Goal: Contribute content: Contribute content

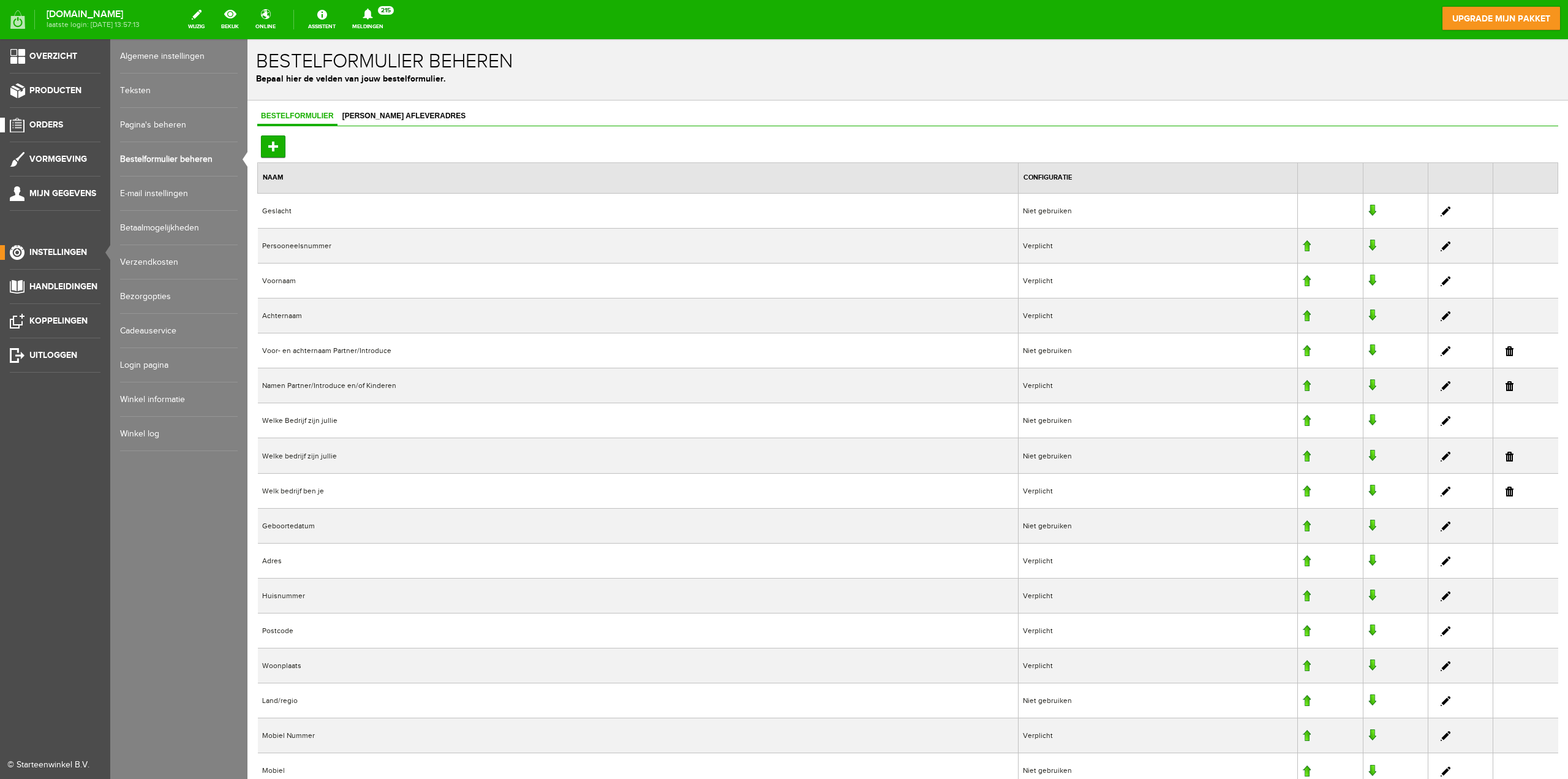
click at [47, 121] on span "Orders" at bounding box center [46, 125] width 34 height 10
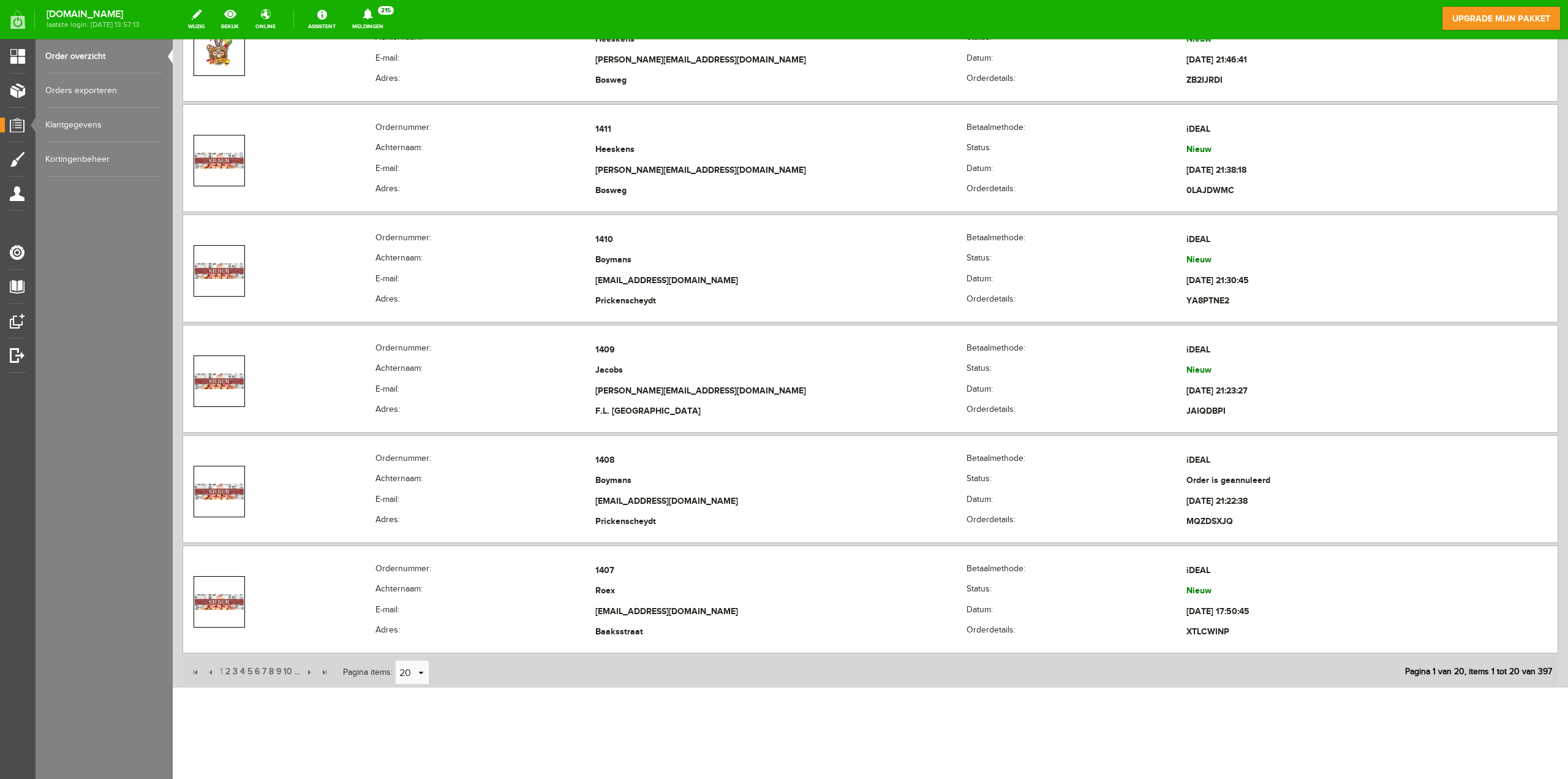
scroll to position [4556, 0]
click at [226, 669] on span "2" at bounding box center [228, 671] width 7 height 24
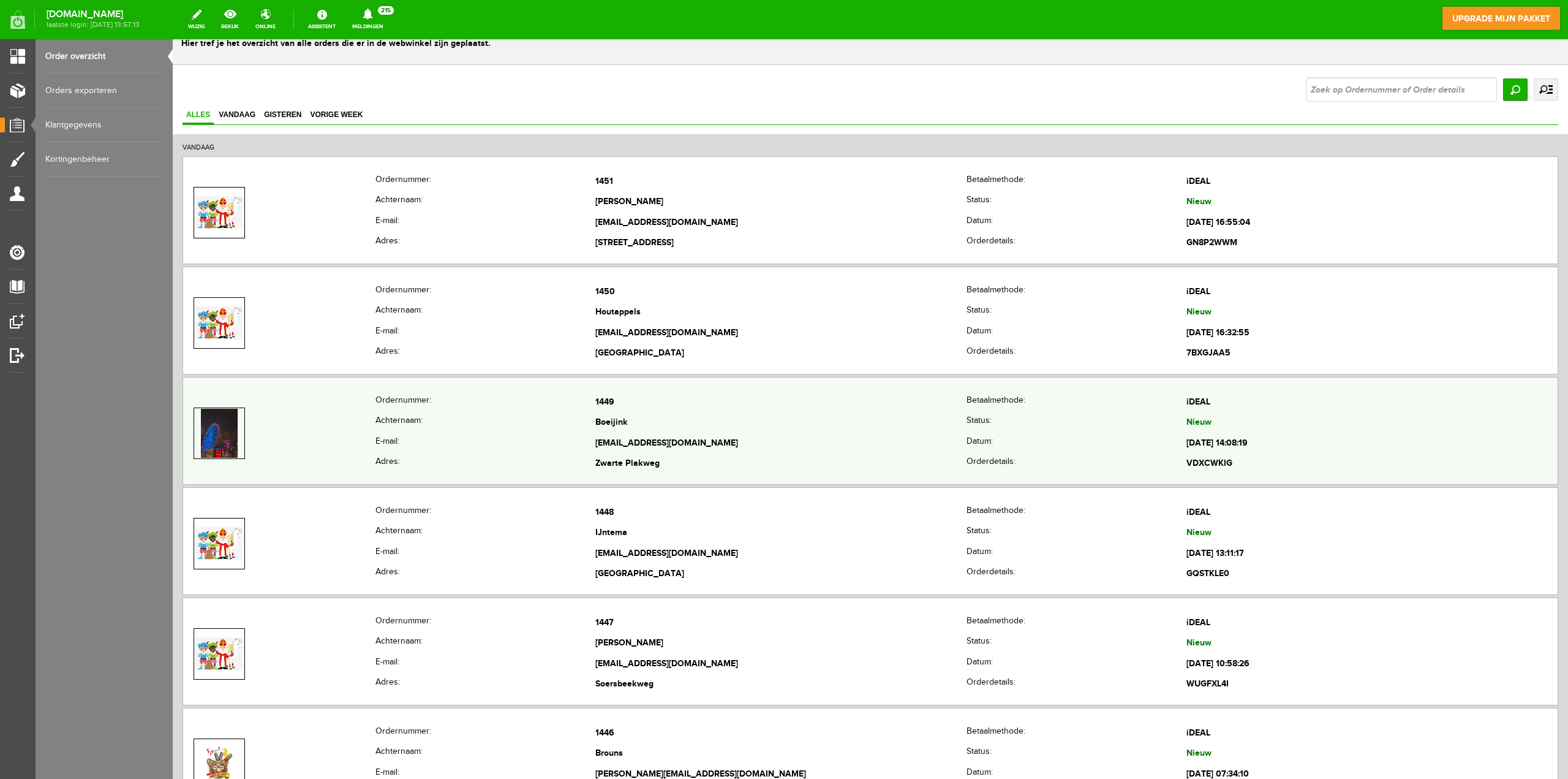
scroll to position [22, 0]
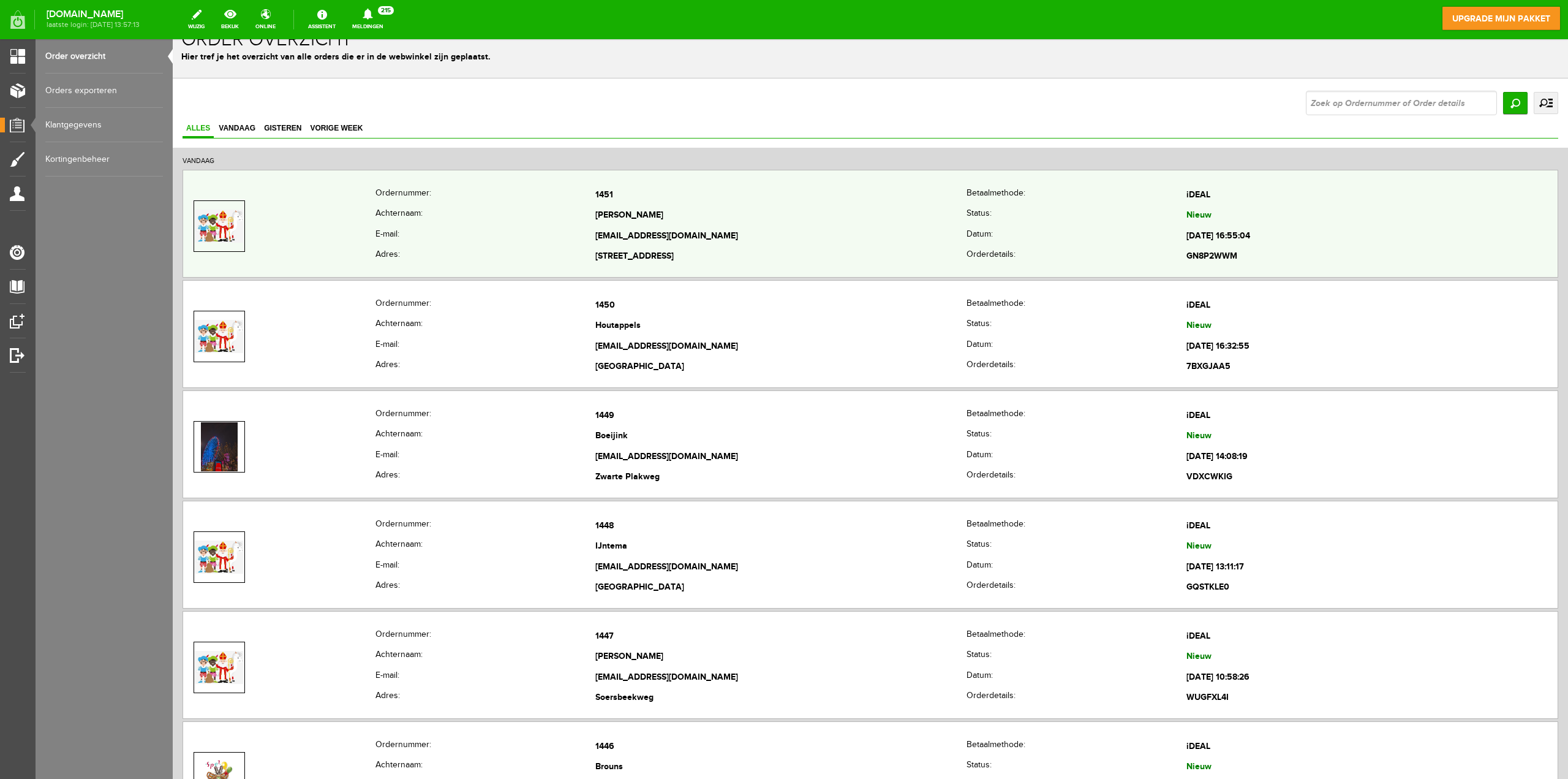
click at [670, 232] on td "[EMAIL_ADDRESS][DOMAIN_NAME]" at bounding box center [781, 237] width 371 height 21
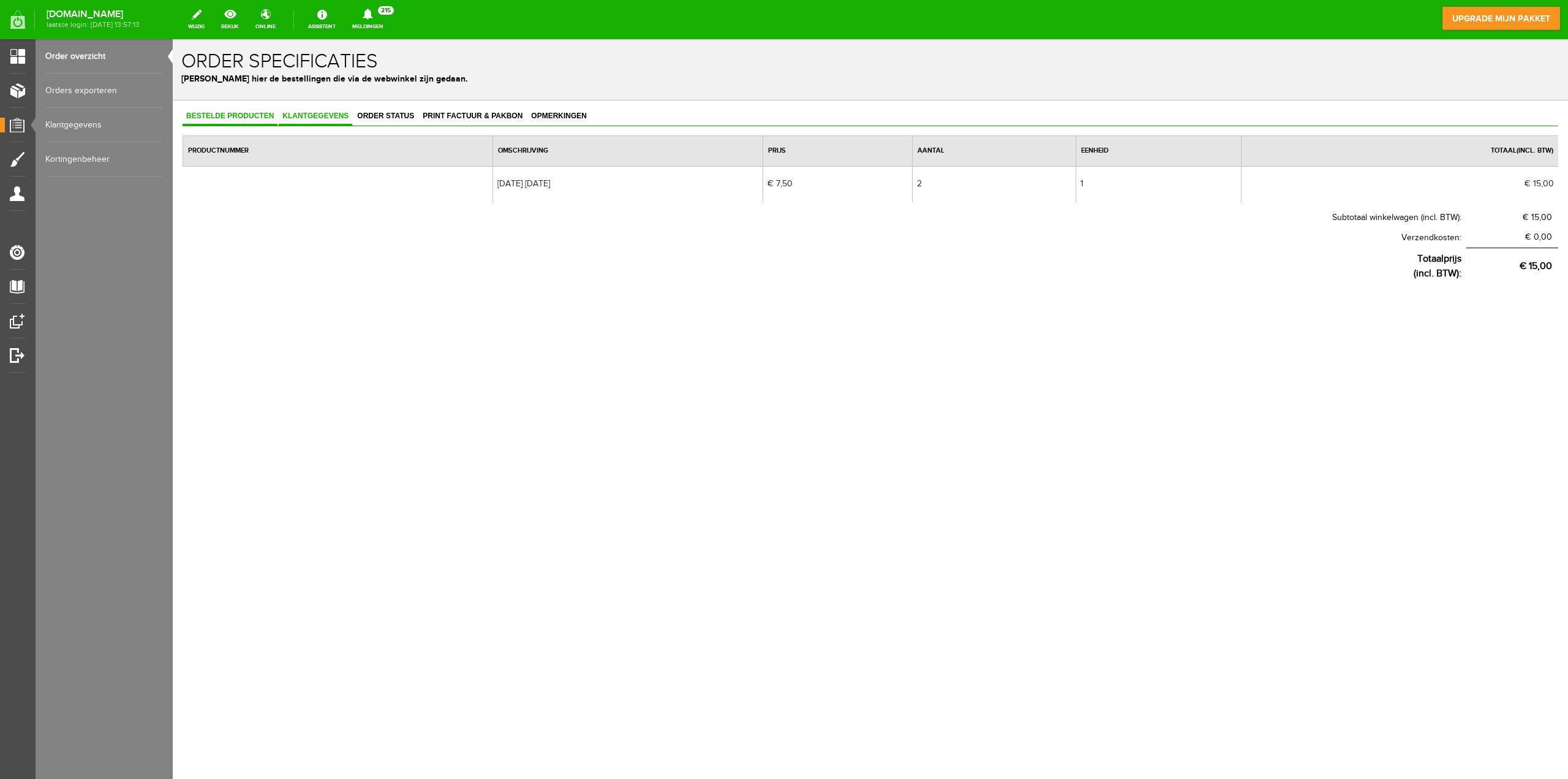
click at [313, 113] on span "Klantgegevens" at bounding box center [315, 116] width 74 height 9
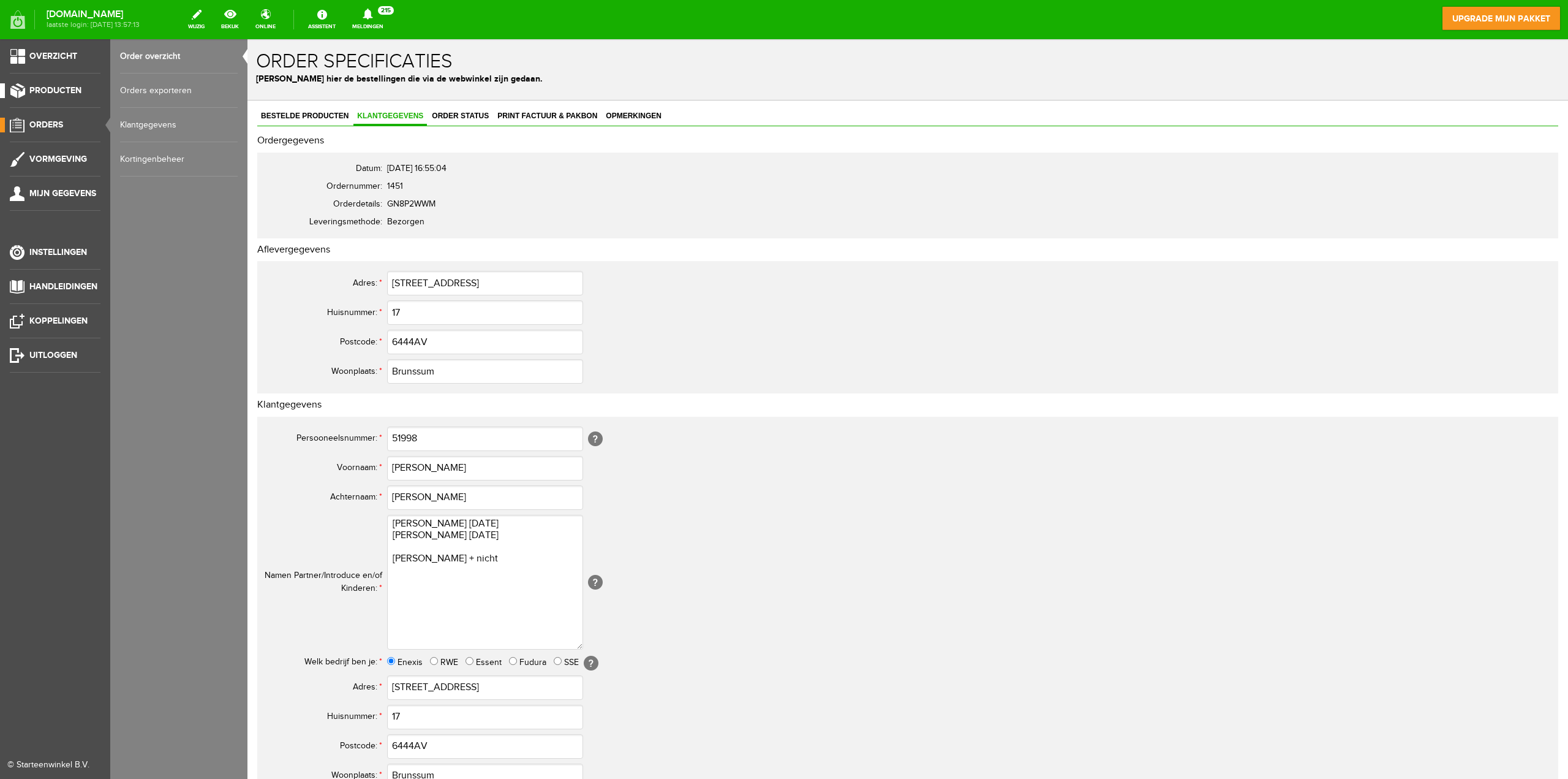
click at [55, 88] on span "Producten" at bounding box center [56, 90] width 52 height 10
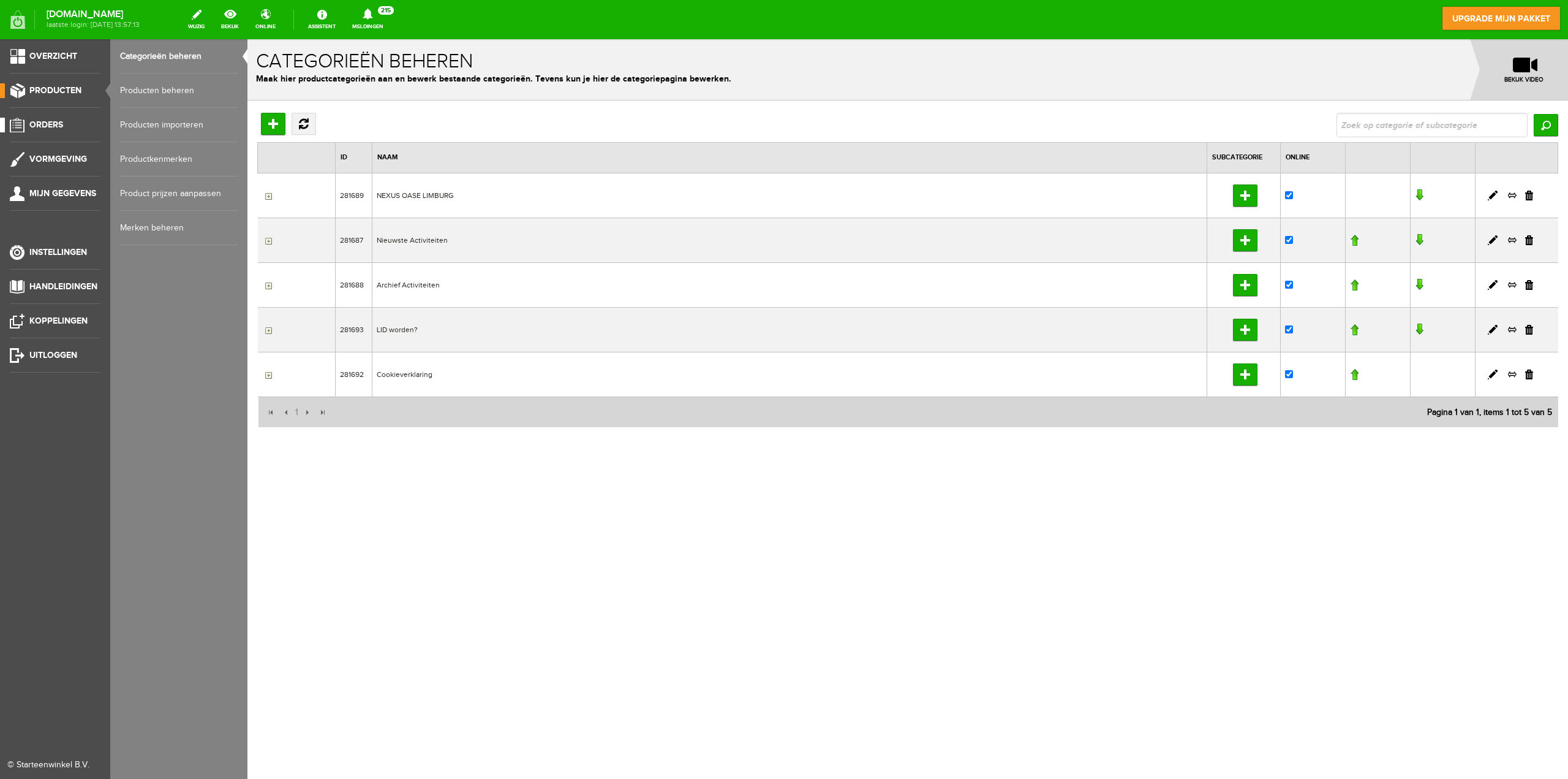
click at [54, 124] on span "Orders" at bounding box center [46, 125] width 34 height 10
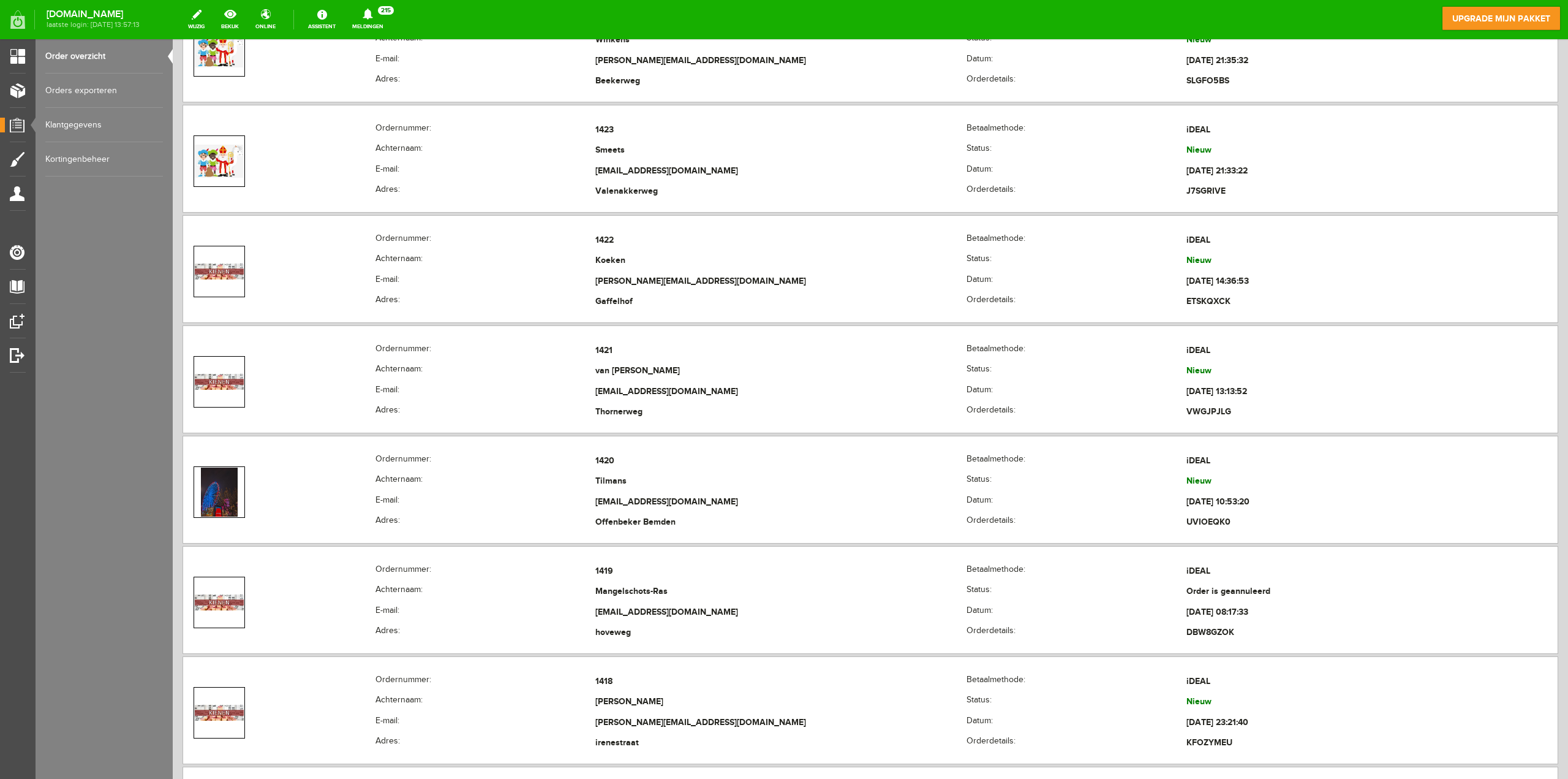
scroll to position [3370, 0]
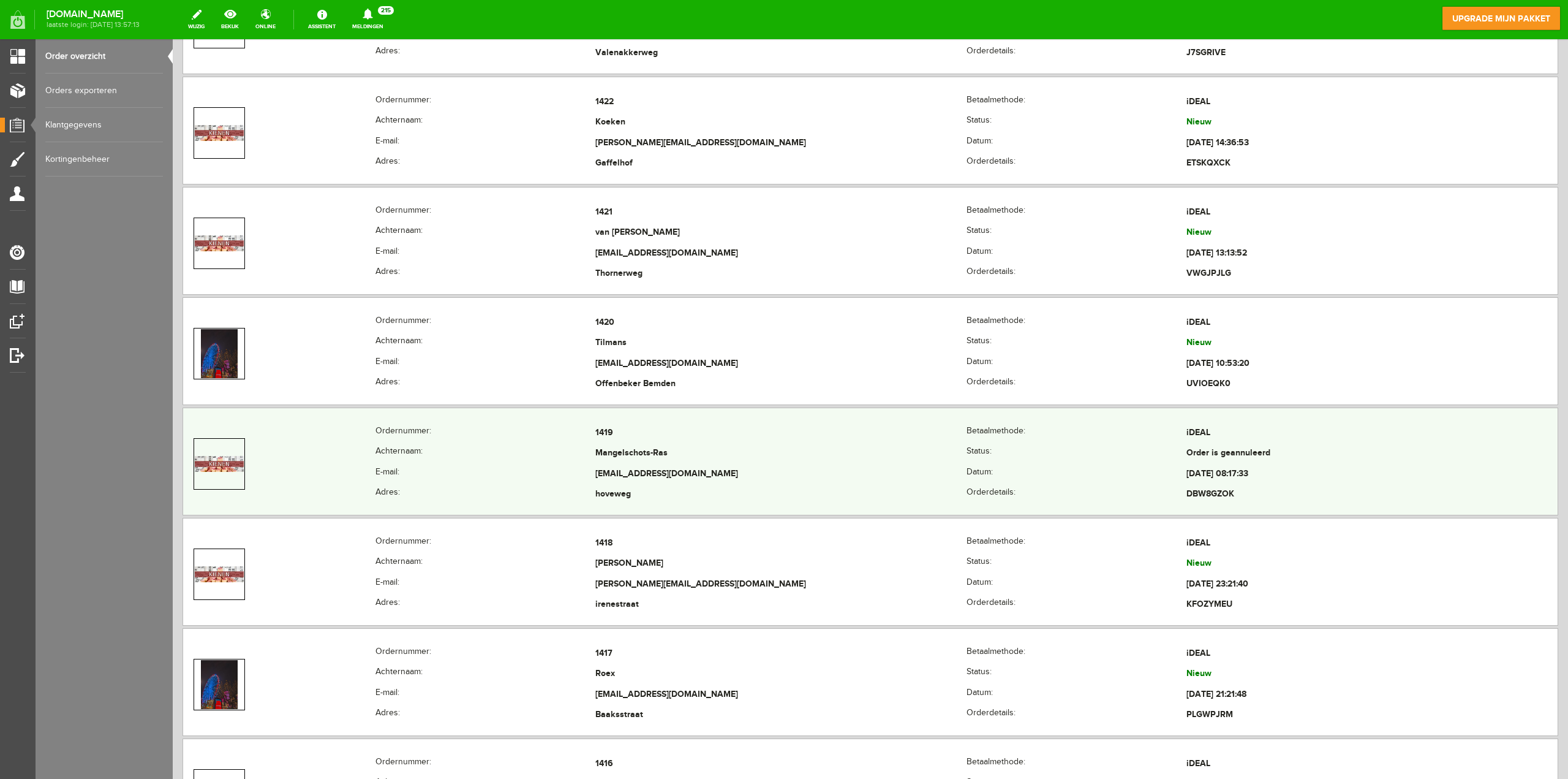
click at [552, 456] on th "Achternaam:" at bounding box center [486, 454] width 220 height 21
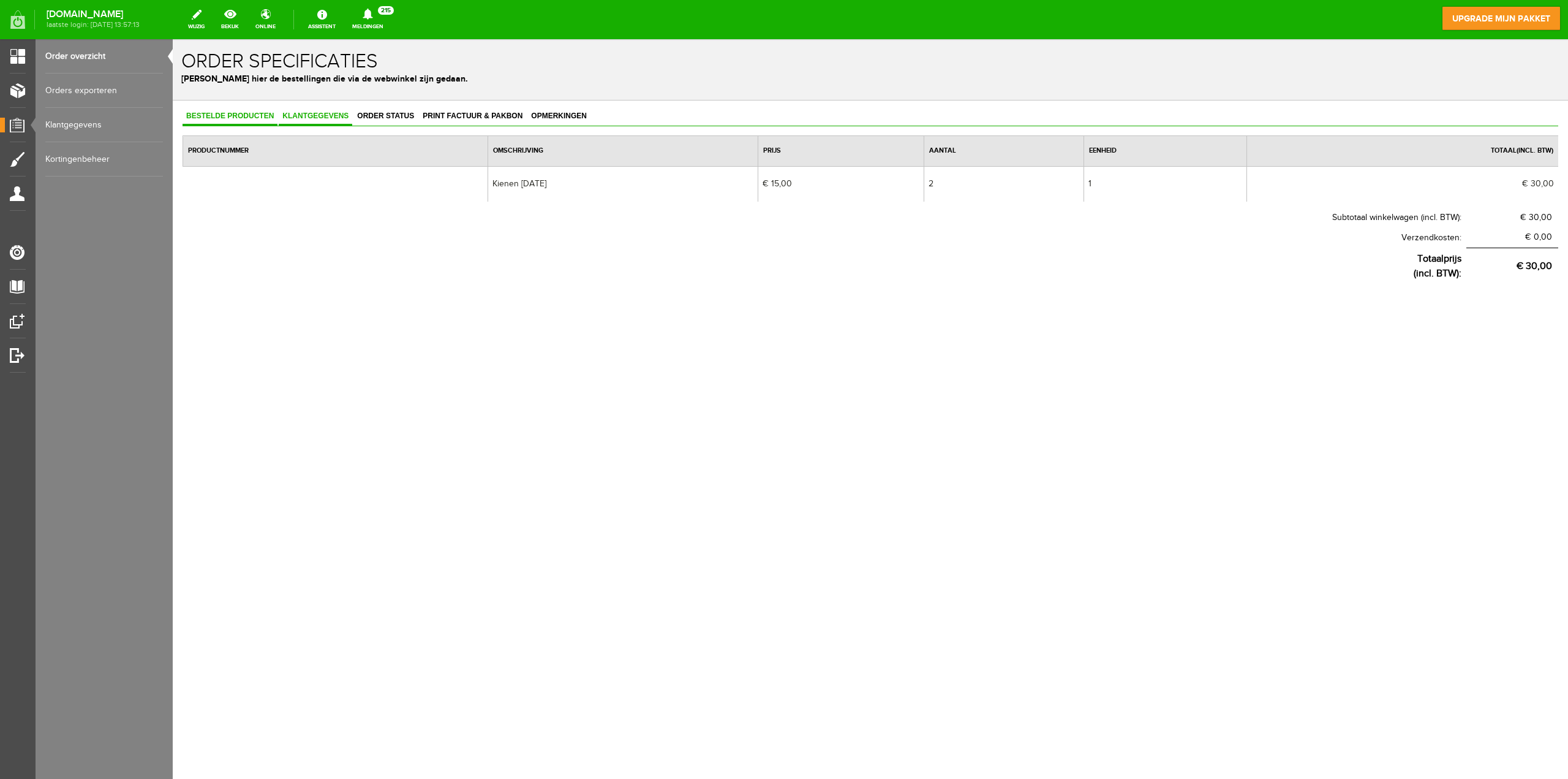
click at [326, 114] on span "Klantgegevens" at bounding box center [315, 116] width 74 height 9
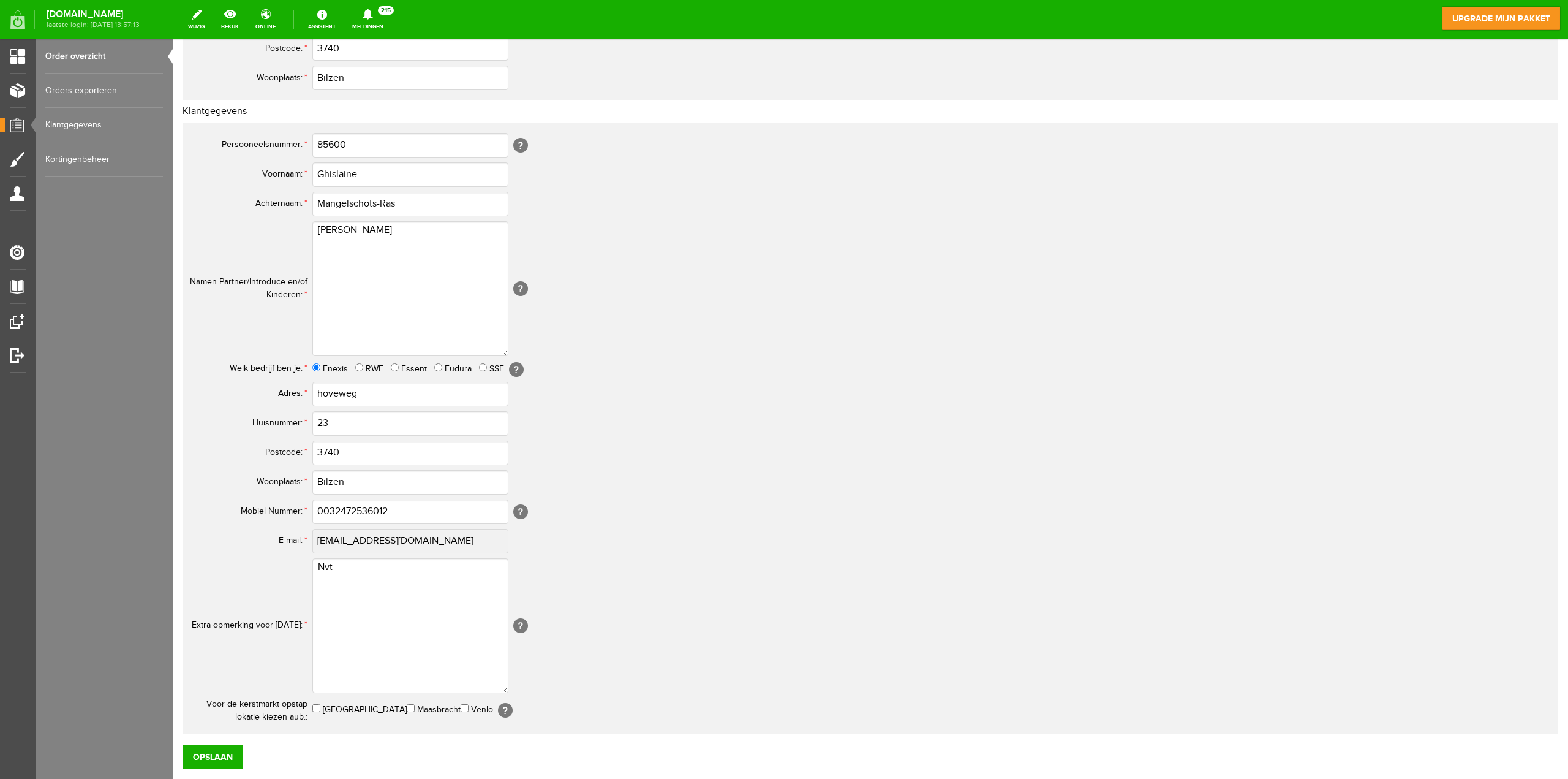
scroll to position [313, 0]
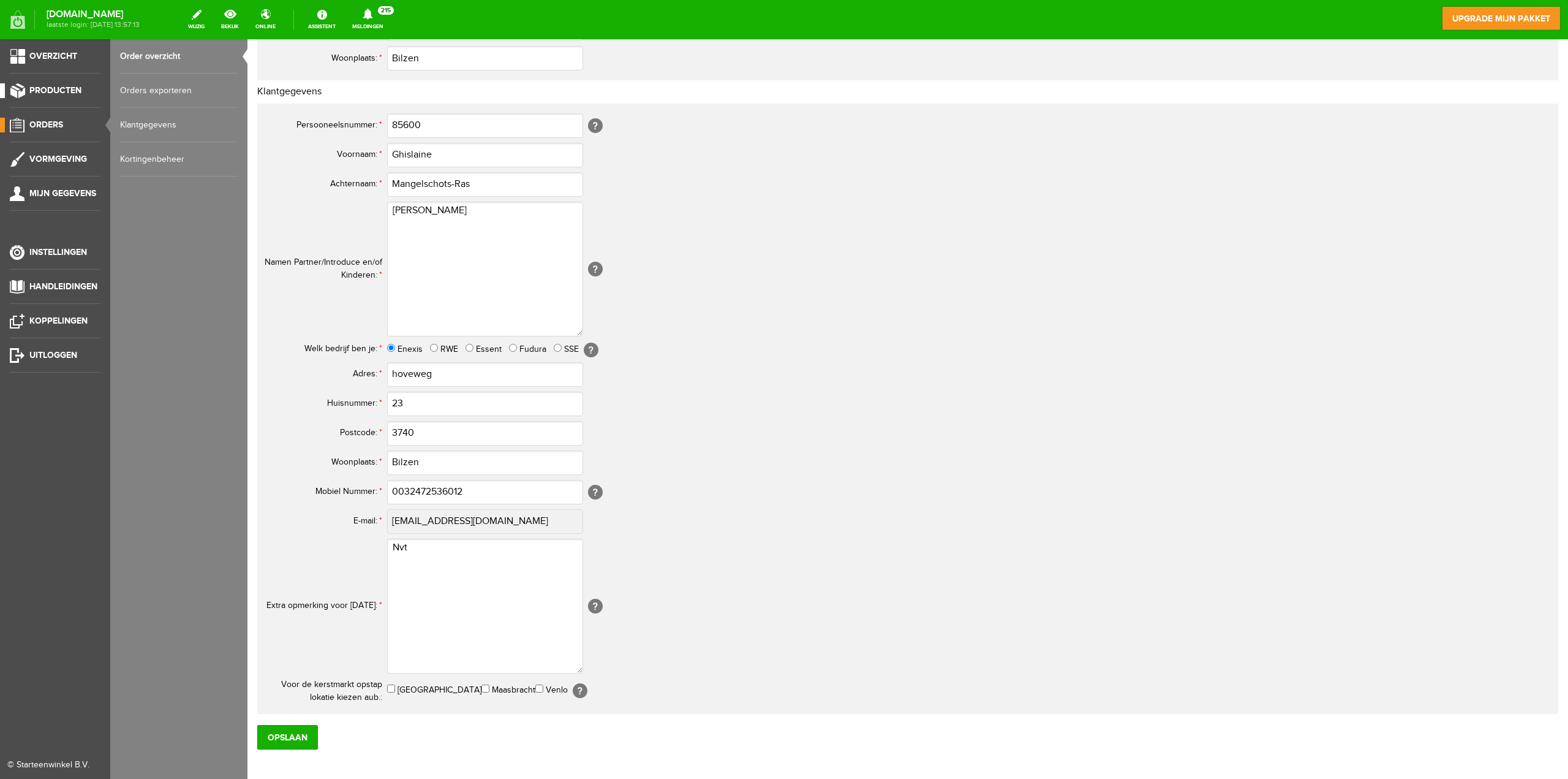
click at [65, 91] on span "Producten" at bounding box center [56, 90] width 52 height 10
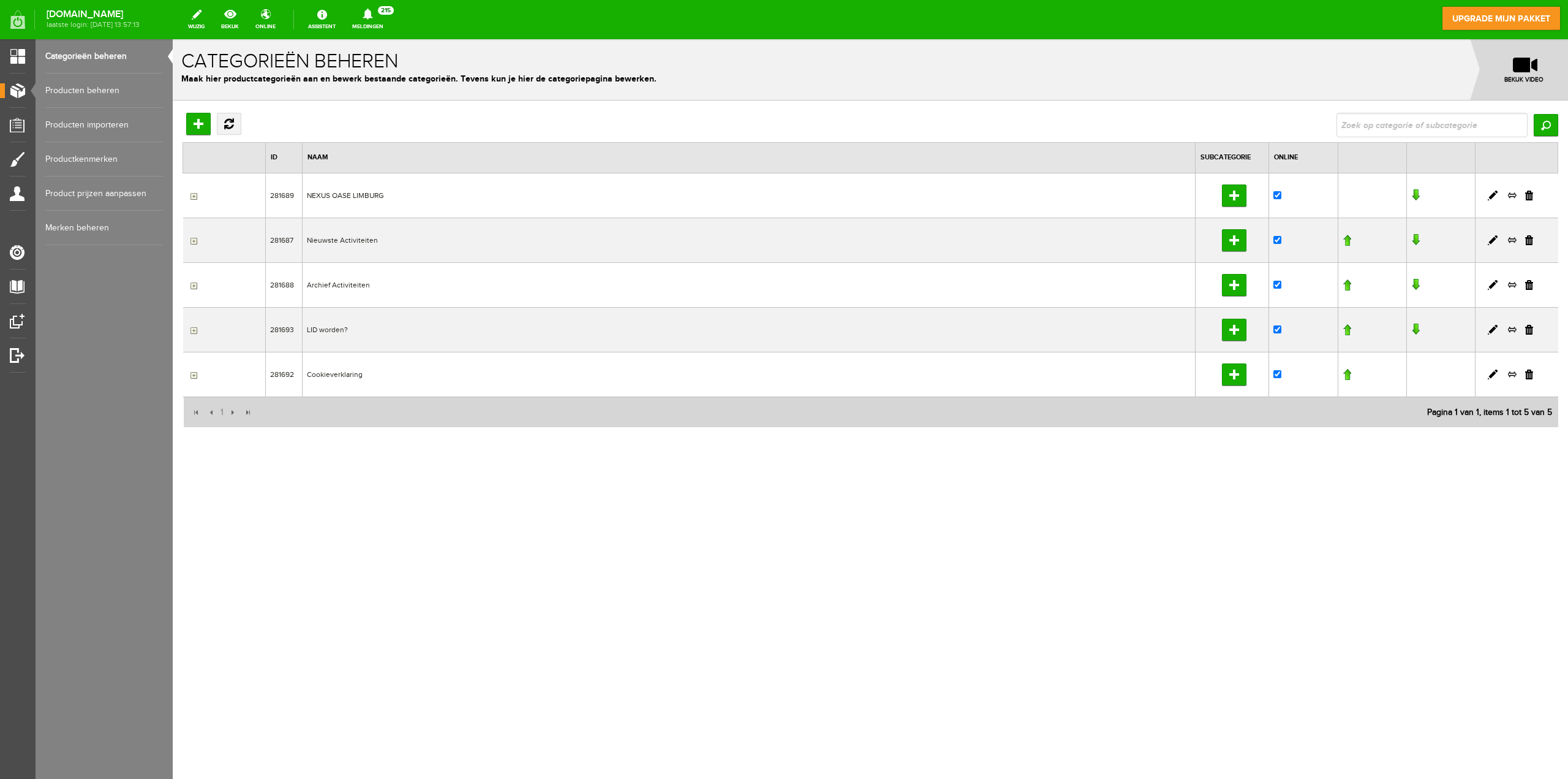
click at [101, 90] on link "Producten beheren" at bounding box center [104, 91] width 118 height 35
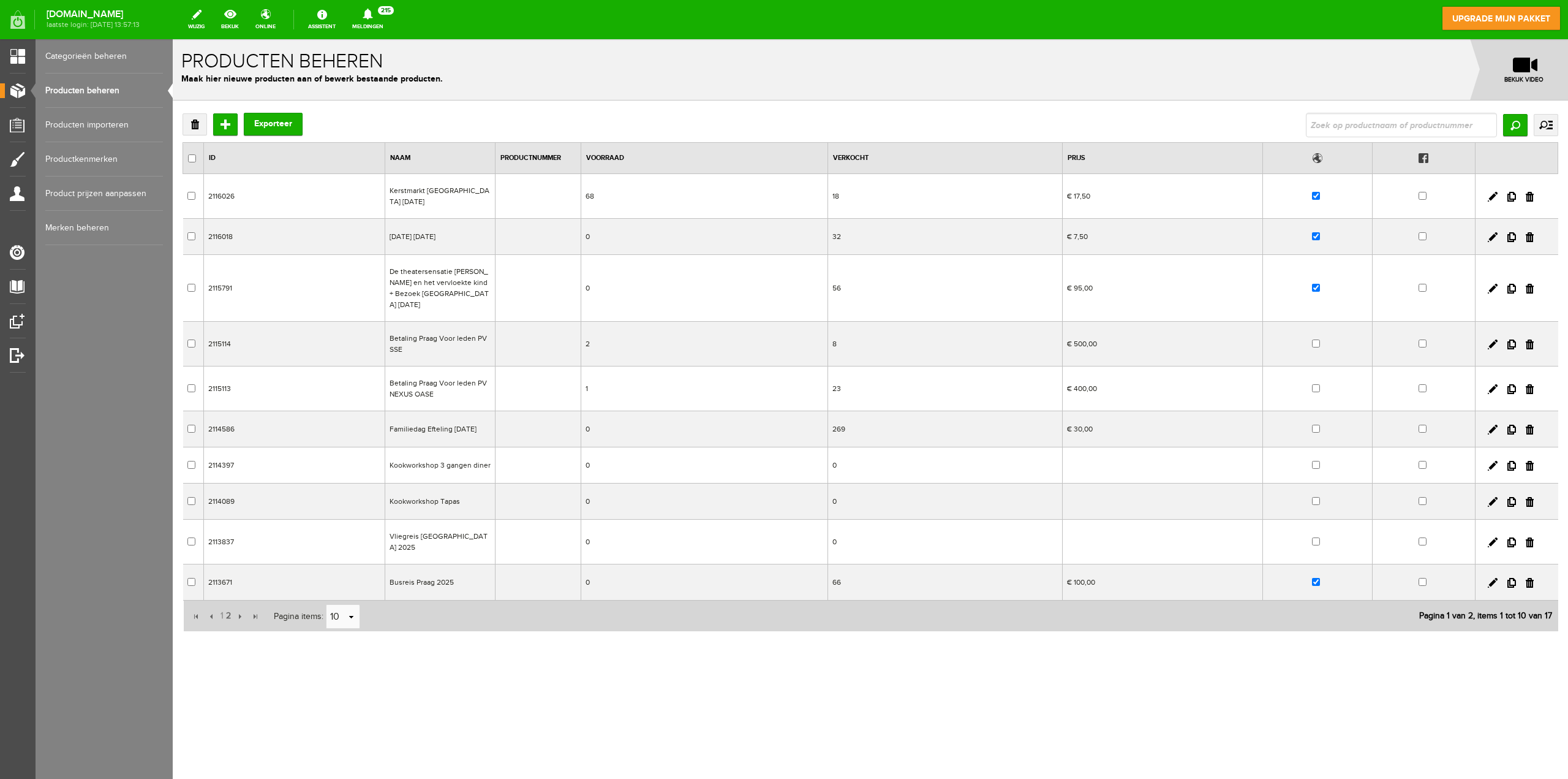
click at [1316, 578] on input "checkbox" at bounding box center [1316, 581] width 8 height 8
checkbox input "false"
click at [228, 604] on span "2" at bounding box center [228, 616] width 7 height 24
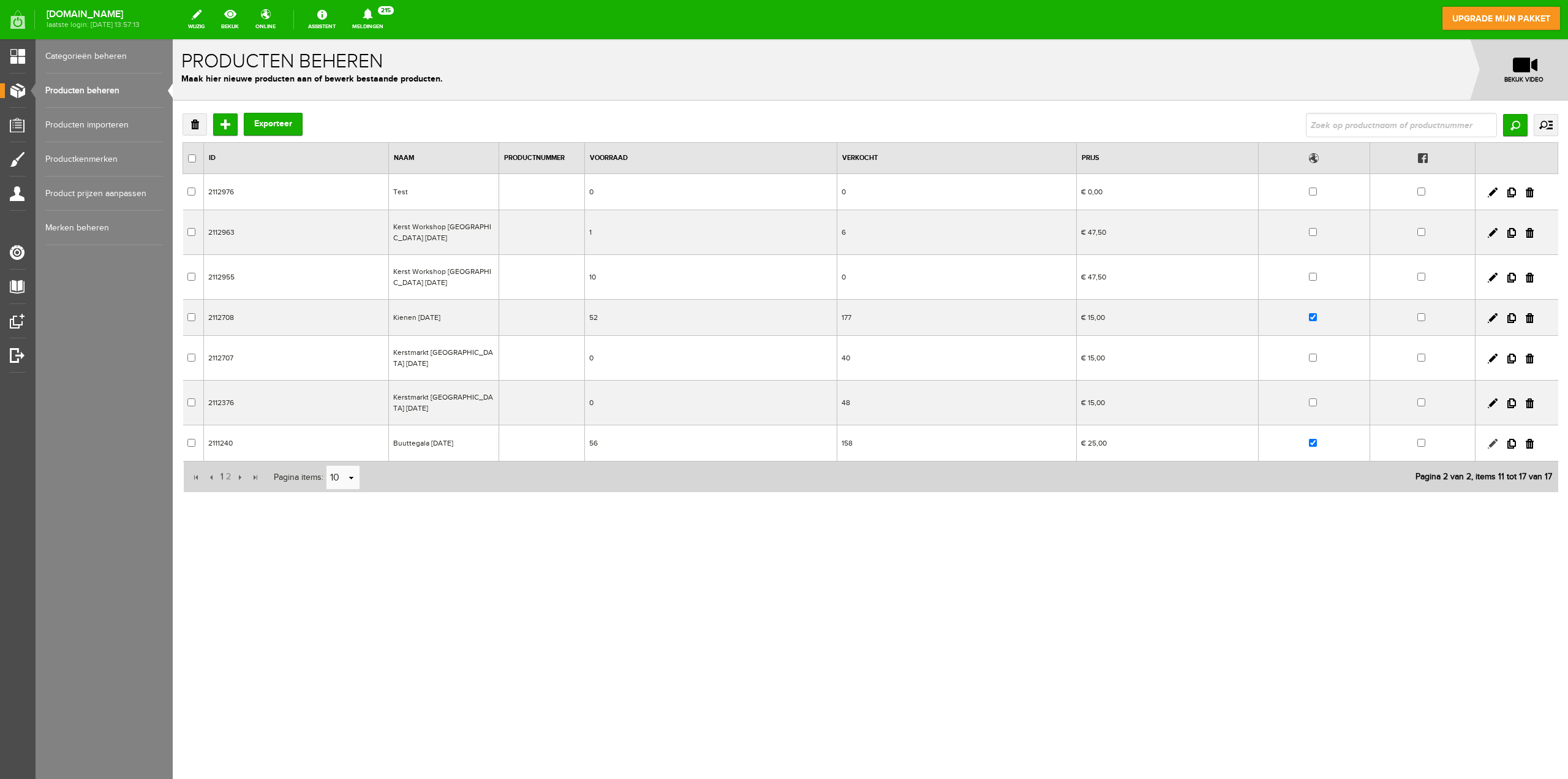
click at [1493, 442] on link at bounding box center [1493, 443] width 10 height 10
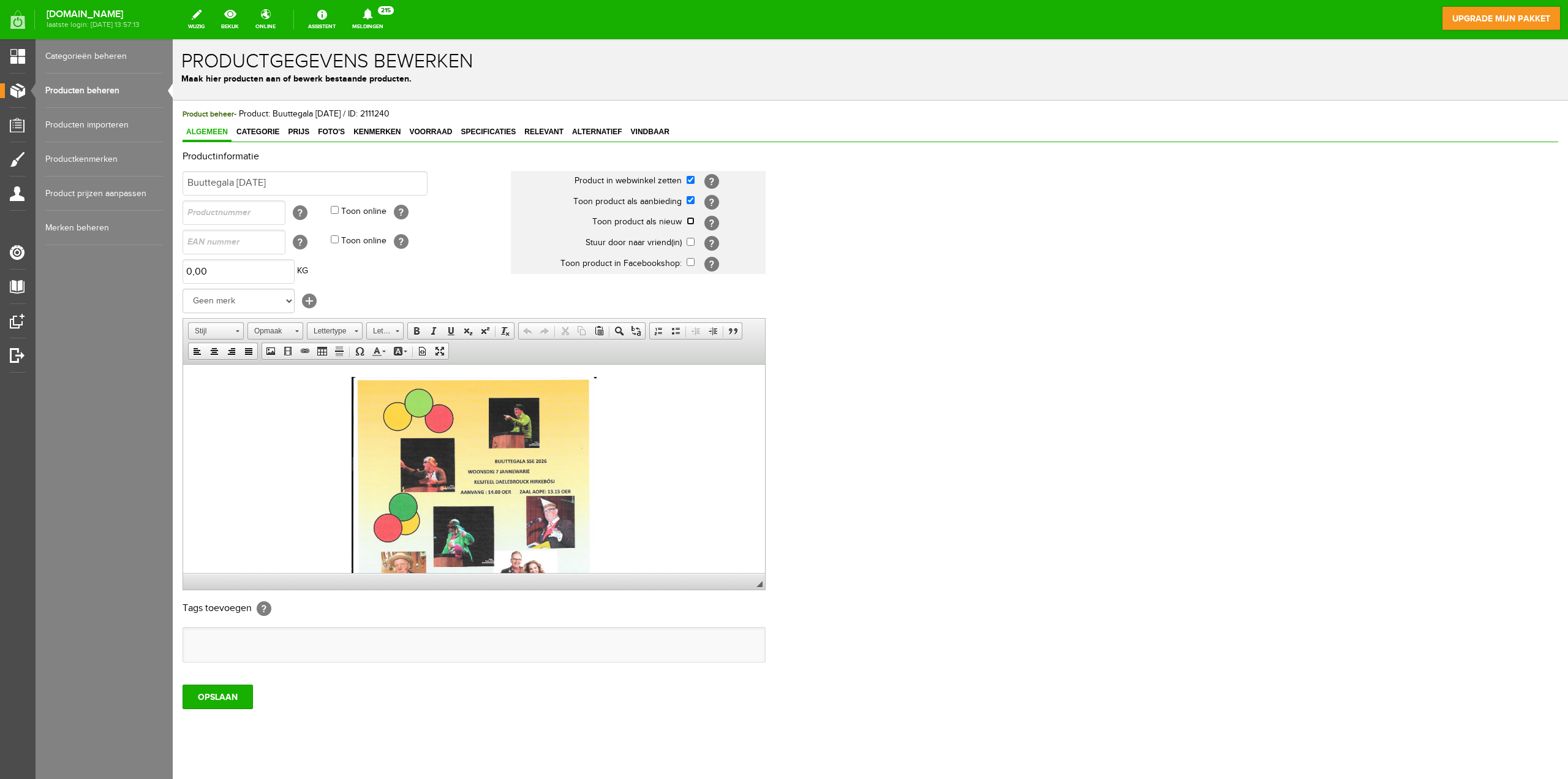
click at [689, 219] on input "checkbox" at bounding box center [690, 220] width 8 height 8
checkbox input "true"
click at [209, 691] on input "OPSLAAN" at bounding box center [217, 697] width 70 height 24
click at [84, 87] on link "Producten beheren" at bounding box center [104, 91] width 118 height 35
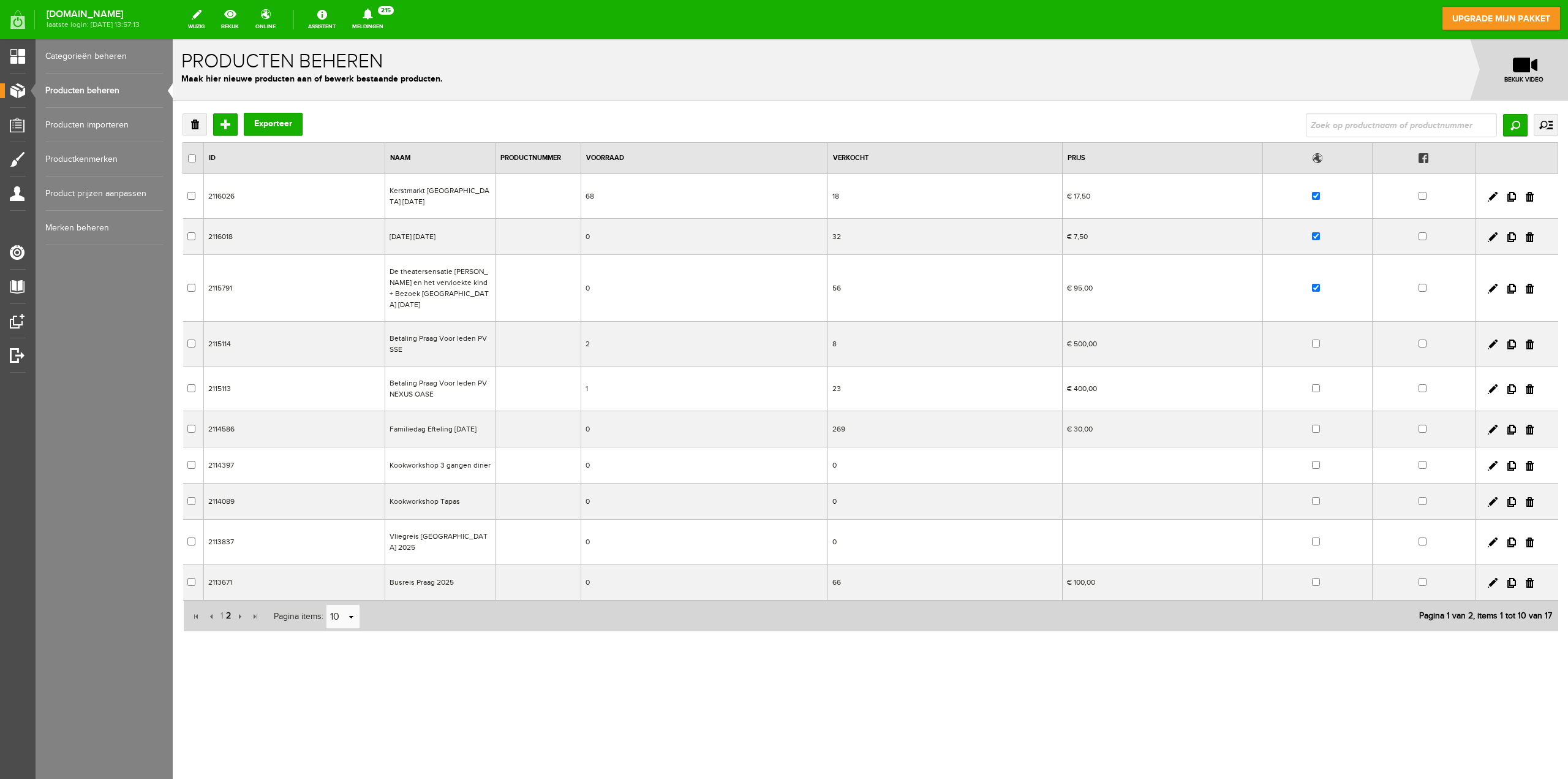
click at [227, 604] on span "2" at bounding box center [228, 616] width 7 height 24
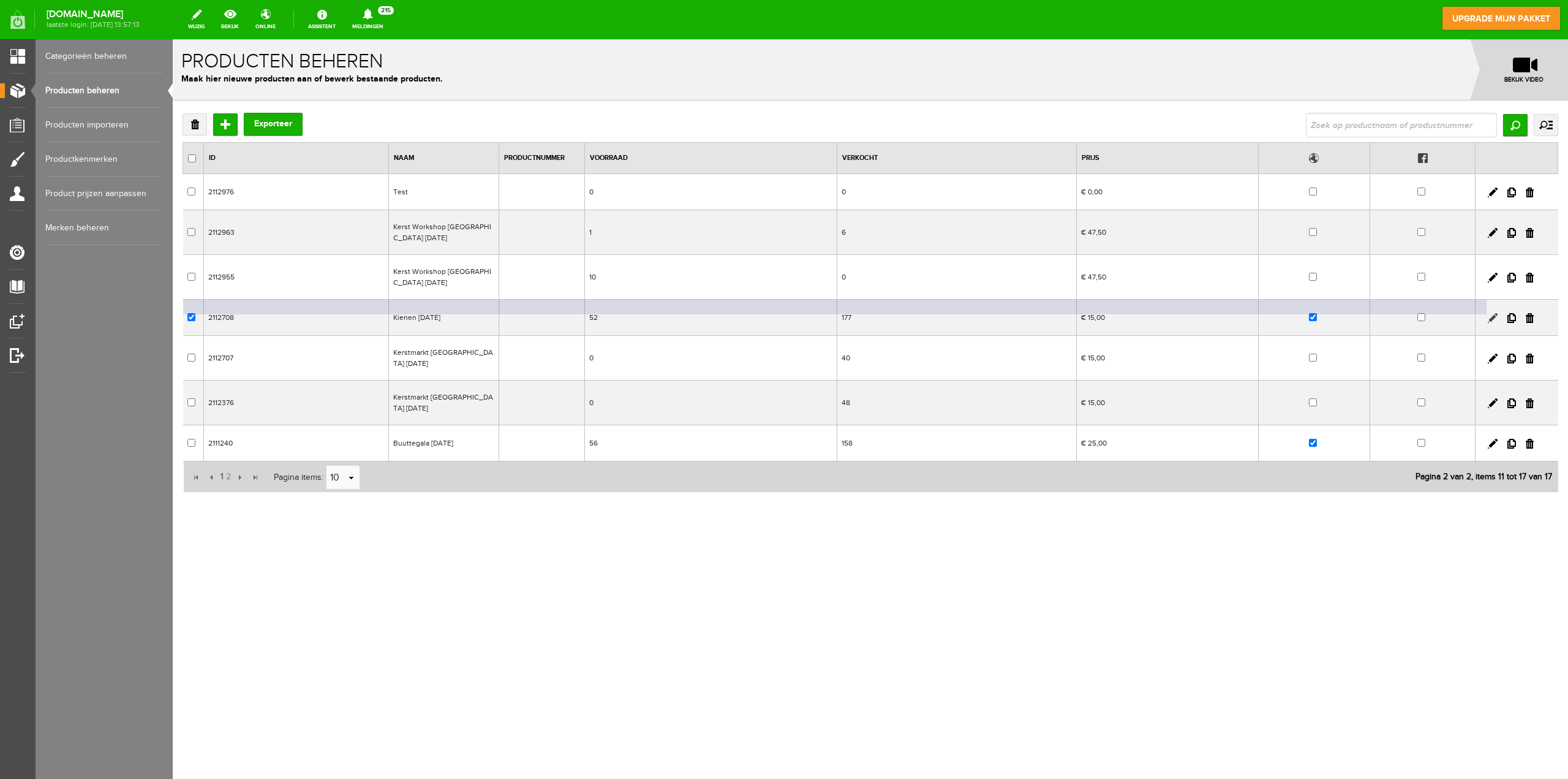
click at [1490, 317] on link at bounding box center [1493, 317] width 10 height 10
checkbox input "true"
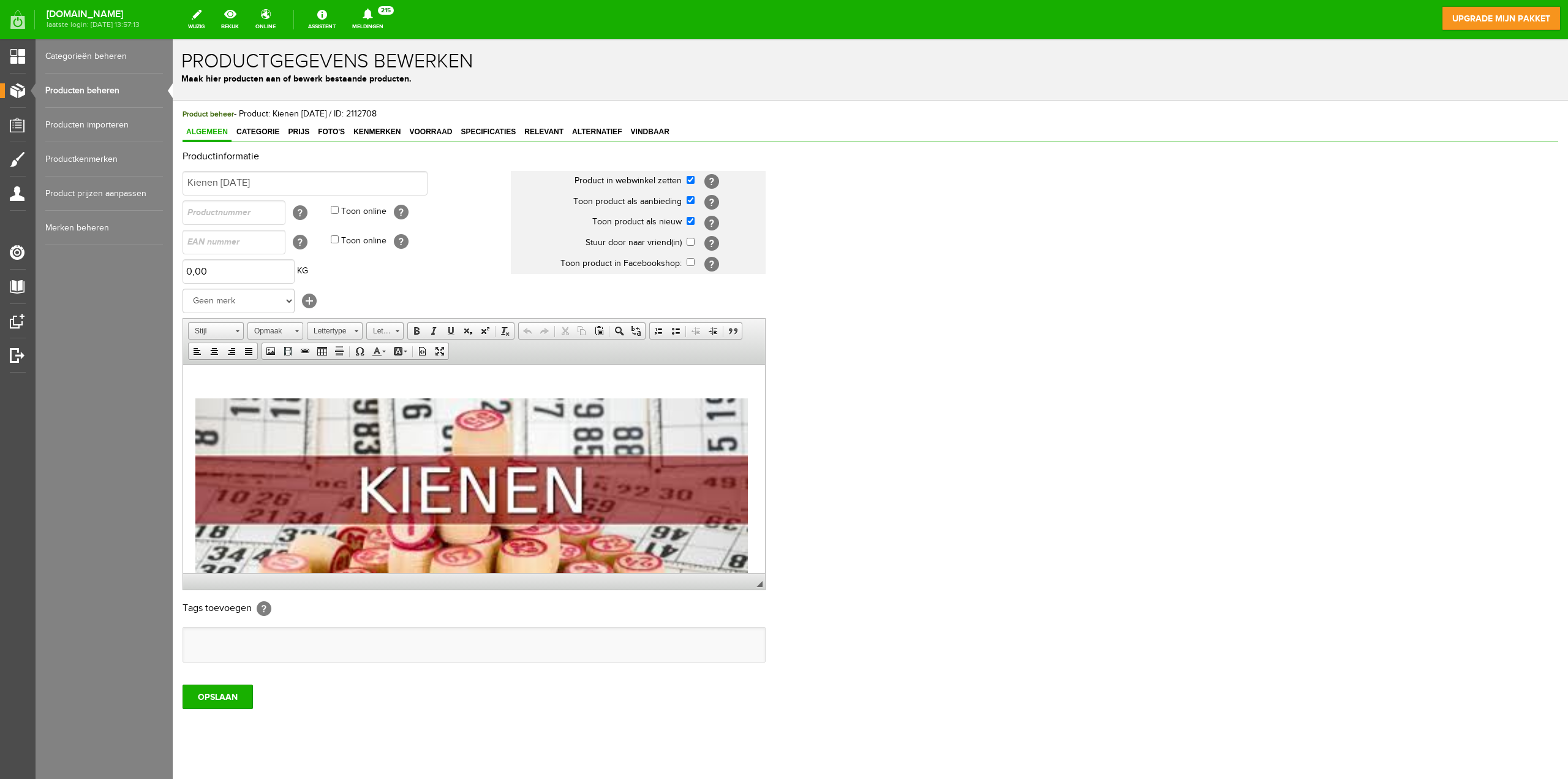
click at [95, 87] on link "Producten beheren" at bounding box center [104, 91] width 118 height 35
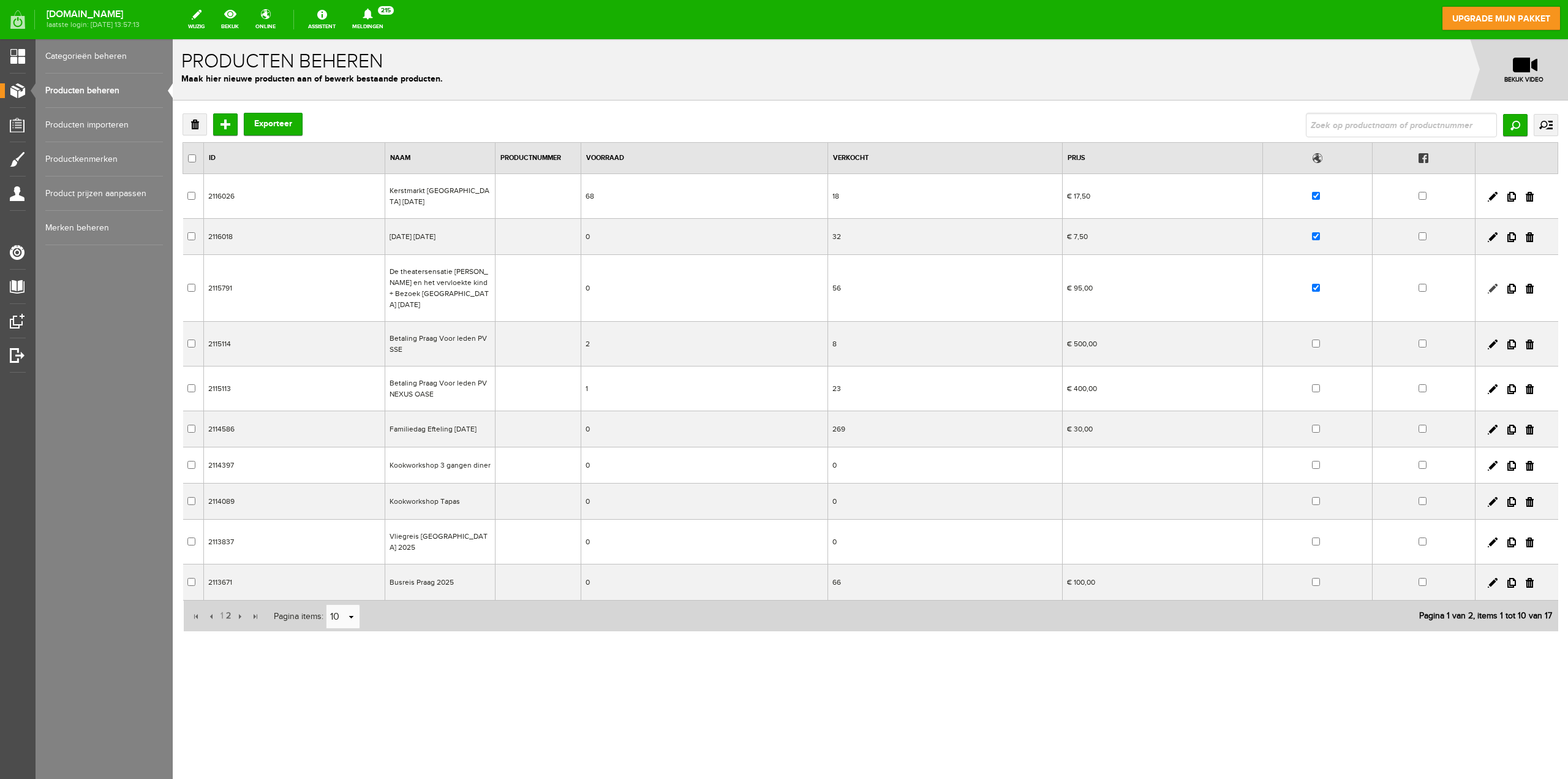
click at [1493, 284] on link at bounding box center [1493, 288] width 10 height 10
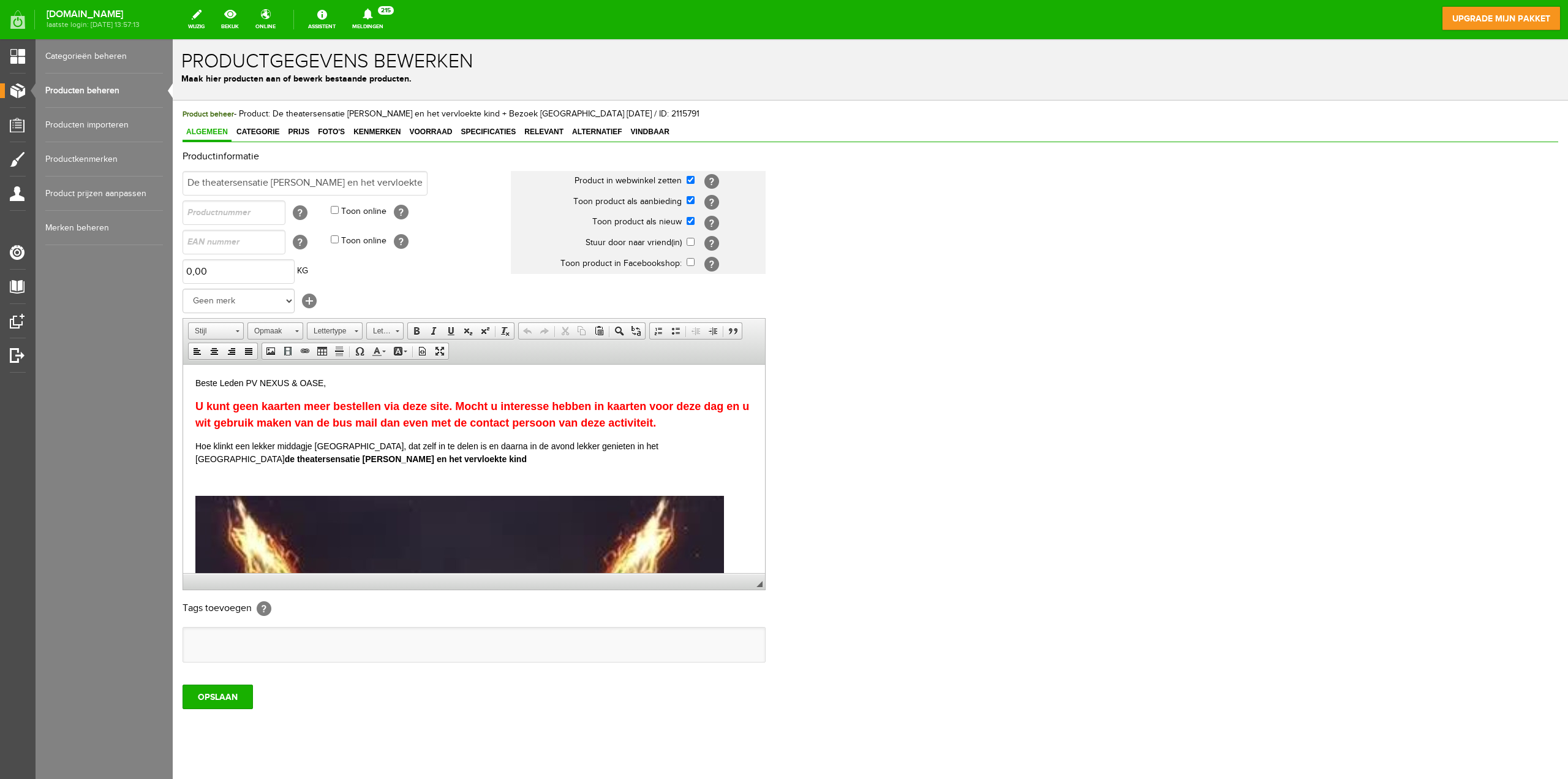
click at [89, 88] on link "Producten beheren" at bounding box center [104, 91] width 118 height 35
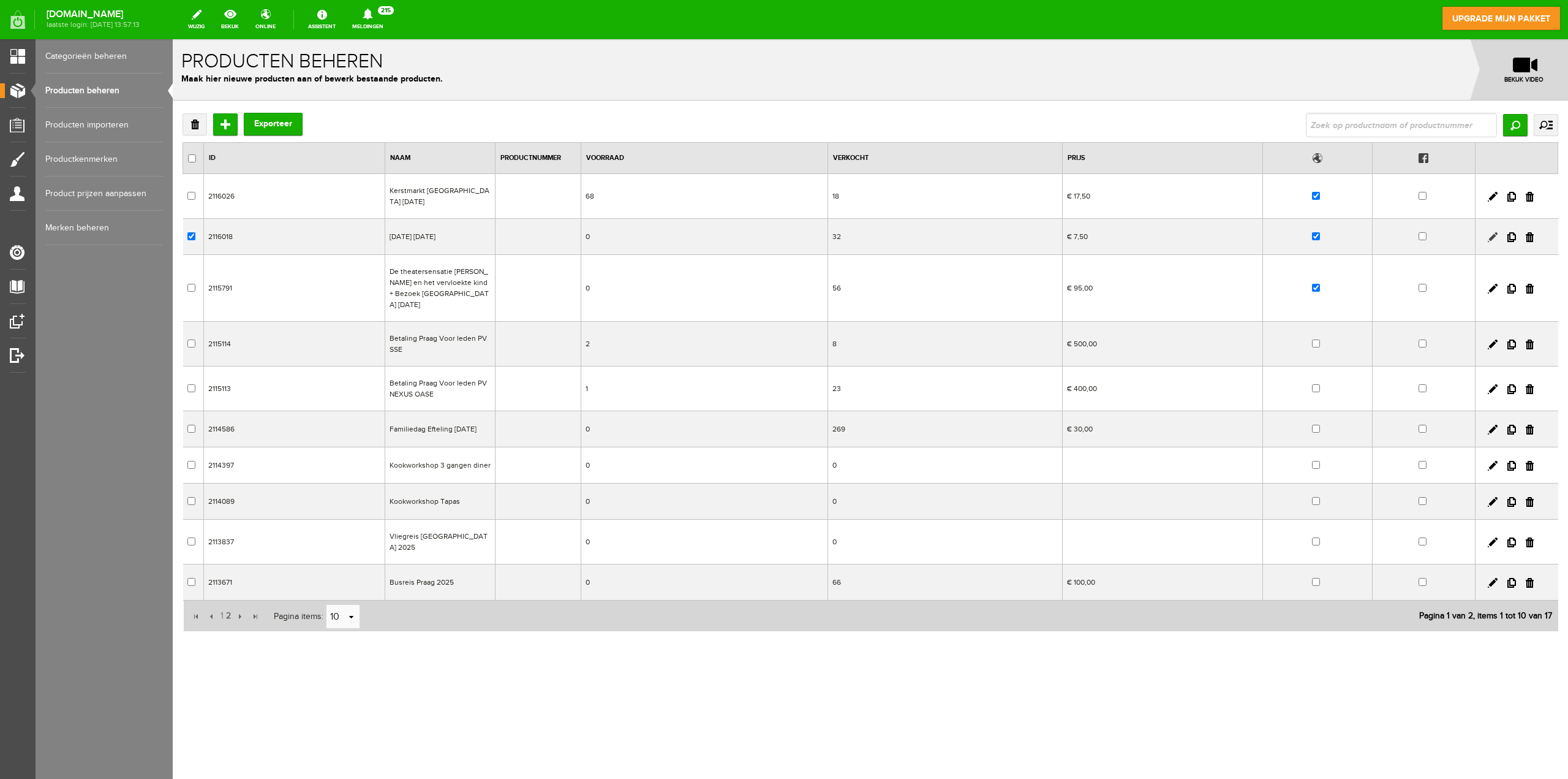
click at [1494, 236] on link at bounding box center [1493, 237] width 10 height 10
checkbox input "true"
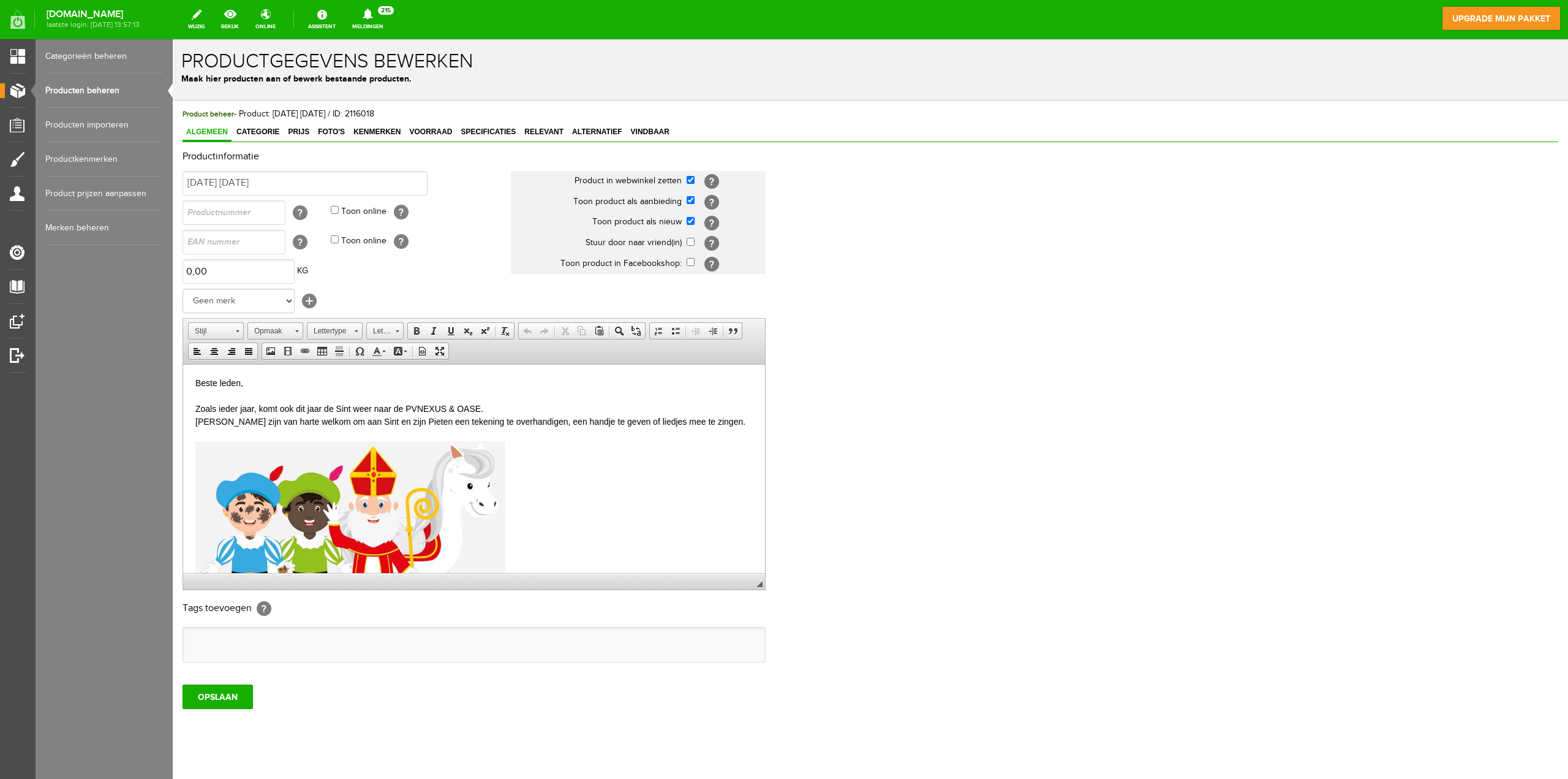
click at [82, 88] on link "Producten beheren" at bounding box center [104, 91] width 118 height 35
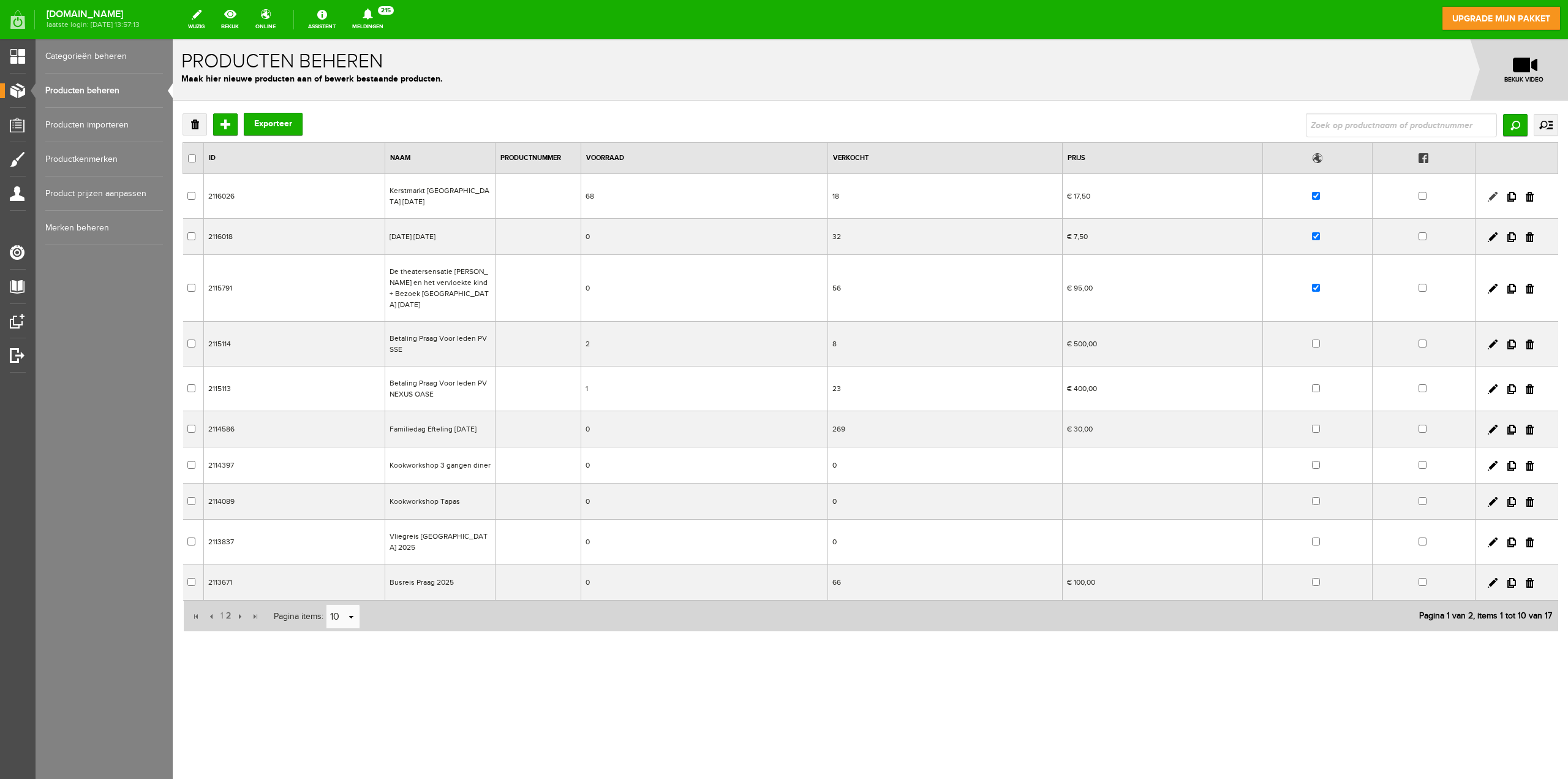
click at [1493, 194] on link at bounding box center [1493, 196] width 10 height 10
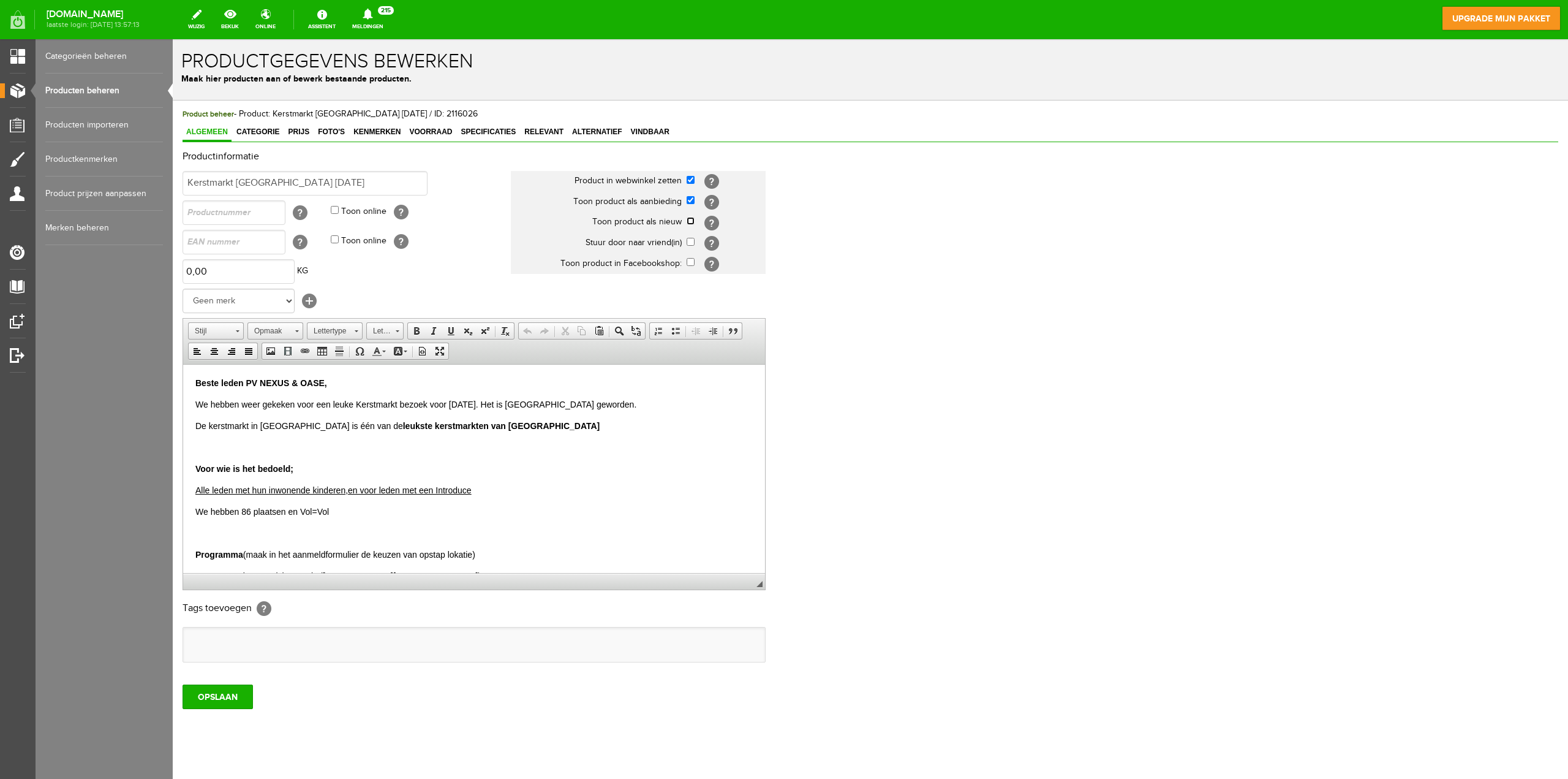
click at [689, 221] on input "checkbox" at bounding box center [690, 220] width 8 height 8
checkbox input "true"
click at [95, 89] on link "Producten beheren" at bounding box center [104, 91] width 118 height 35
click at [211, 697] on input "OPSLAAN" at bounding box center [217, 697] width 70 height 24
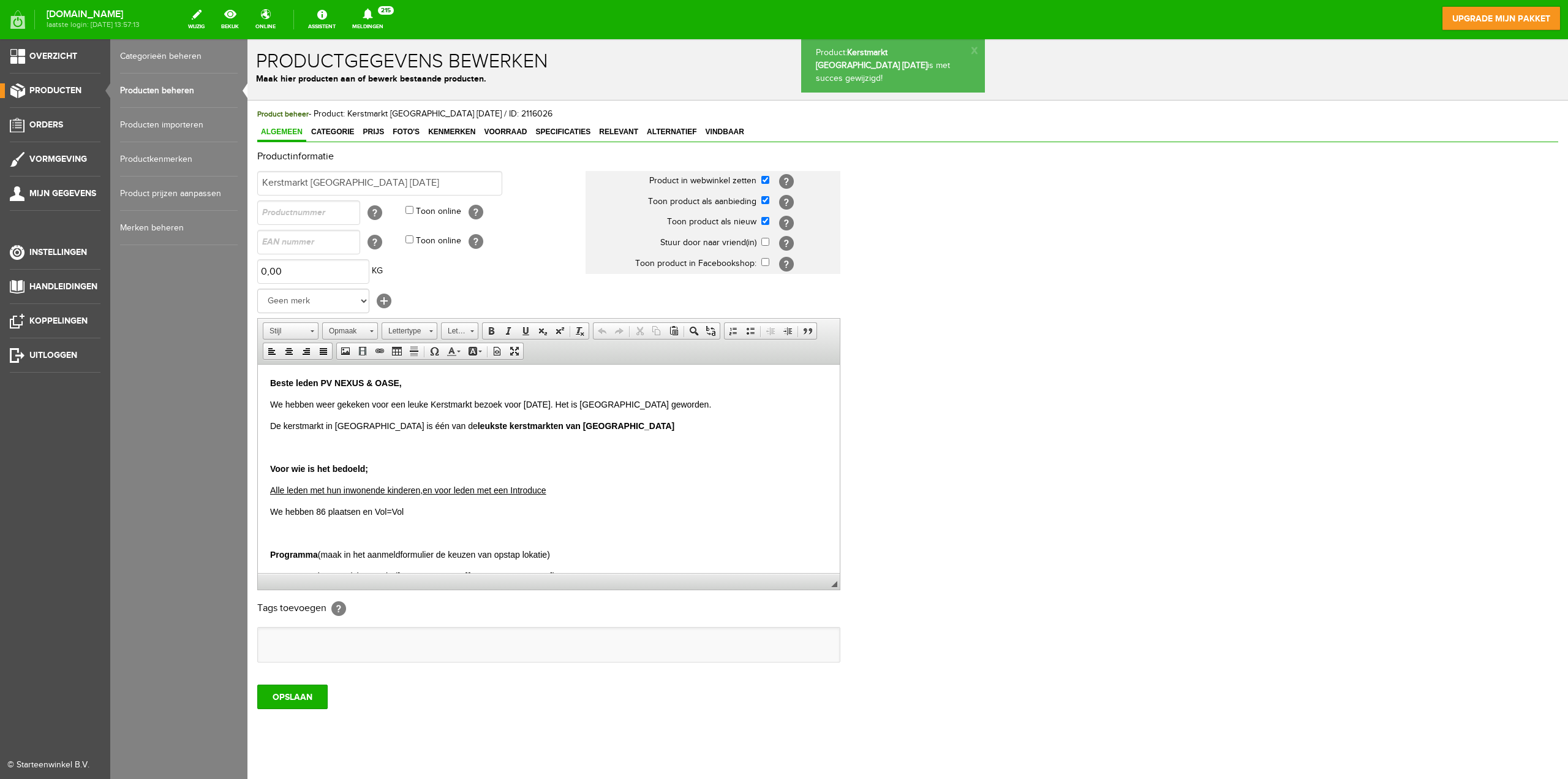
click at [167, 88] on link "Producten beheren" at bounding box center [179, 91] width 118 height 35
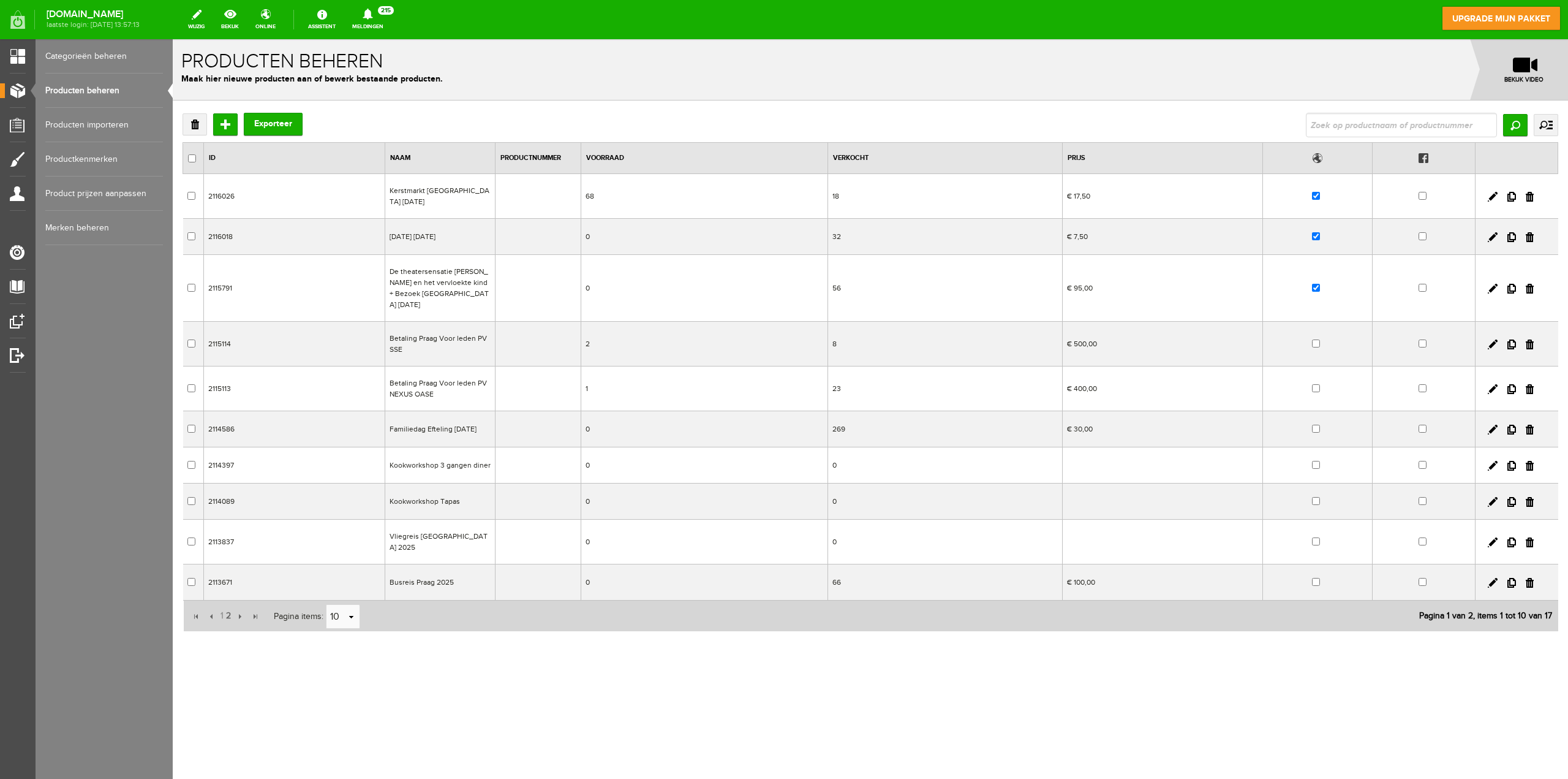
click at [85, 56] on link "Categorieën beheren" at bounding box center [104, 56] width 118 height 35
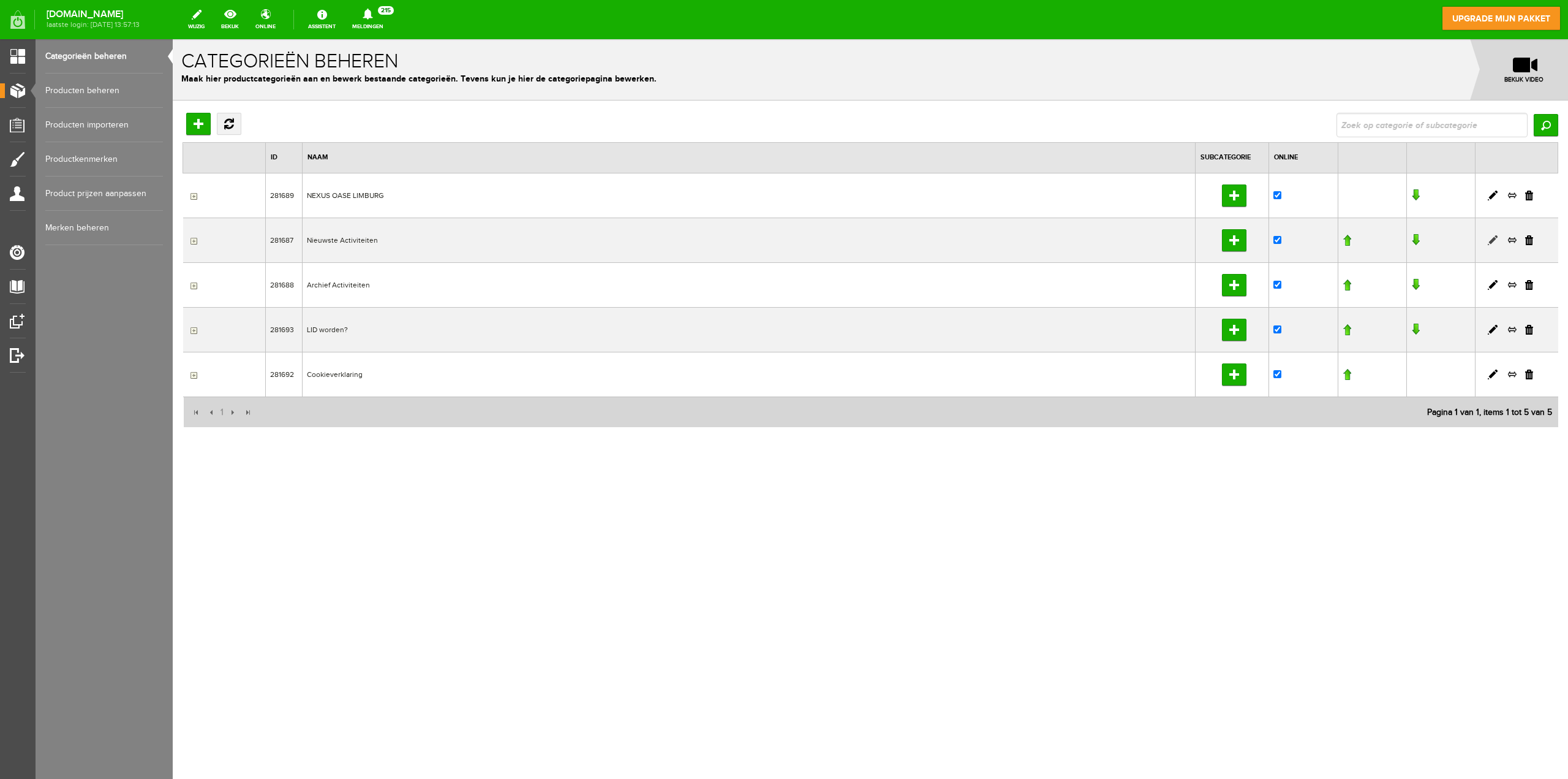
click at [1490, 239] on link at bounding box center [1493, 239] width 10 height 10
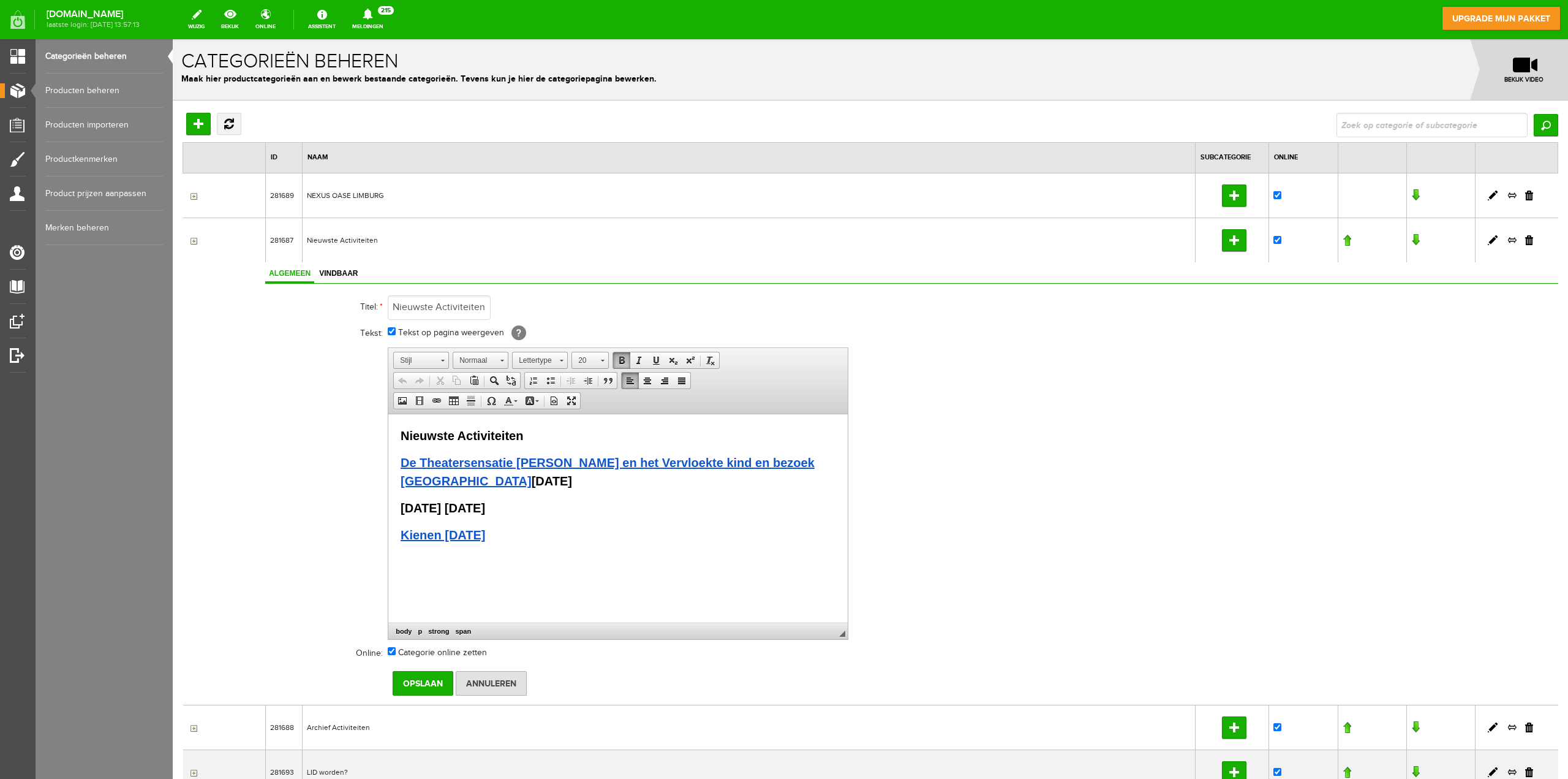
drag, startPoint x: 530, startPoint y: 504, endPoint x: 403, endPoint y: 508, distance: 127.1
click at [403, 508] on span "[DATE] [DATE]" at bounding box center [442, 507] width 84 height 14
drag, startPoint x: 585, startPoint y: 498, endPoint x: 572, endPoint y: 499, distance: 13.0
click at [585, 498] on p "[DATE] [DATE]" at bounding box center [617, 507] width 434 height 18
click at [485, 507] on span "[DATE] [DATE]" at bounding box center [442, 507] width 84 height 14
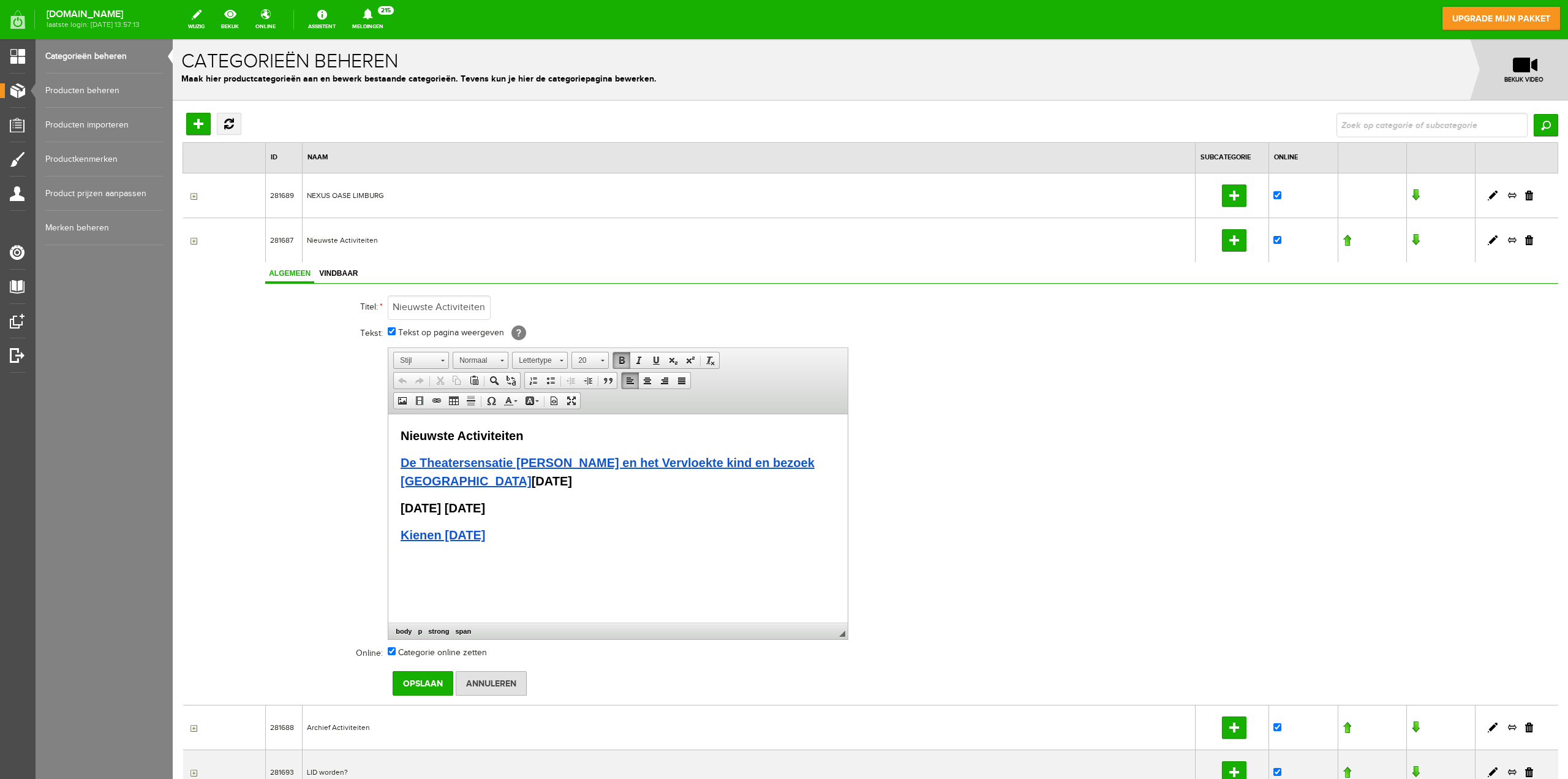
click at [485, 507] on span "[DATE] [DATE]" at bounding box center [442, 507] width 84 height 14
drag, startPoint x: 533, startPoint y: 504, endPoint x: 397, endPoint y: 508, distance: 136.1
click at [397, 507] on html "Nieuwste Activiteiten De Theatersensatie [PERSON_NAME] en het Vervloekte kind e…" at bounding box center [618, 485] width 460 height 142
click at [436, 402] on span at bounding box center [436, 400] width 10 height 10
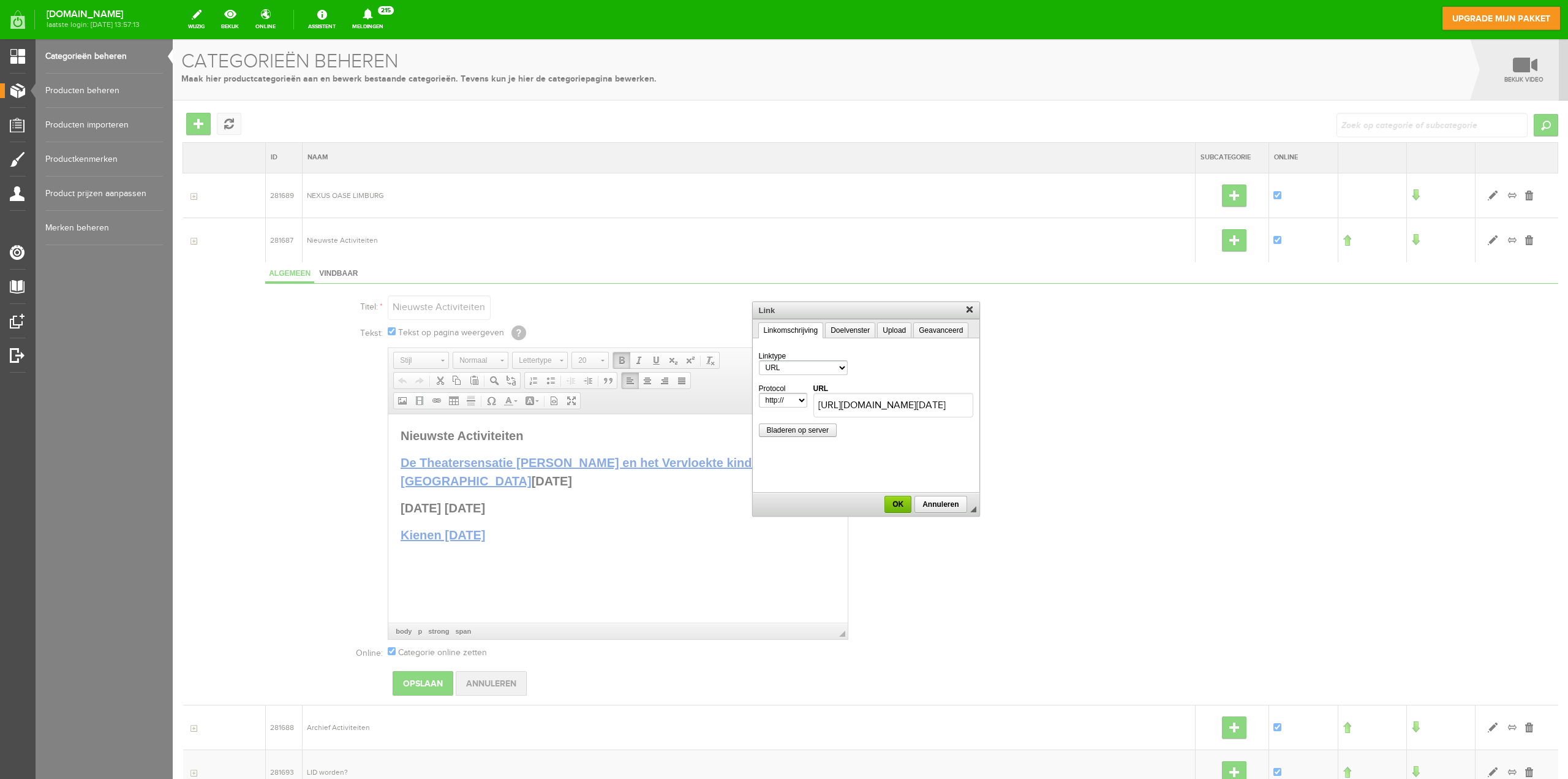
scroll to position [0, 128]
type input "[URL][DOMAIN_NAME][DATE]"
select select "https://"
type input "[DOMAIN_NAME][URL][DATE]"
click at [900, 503] on span "OK" at bounding box center [898, 504] width 24 height 9
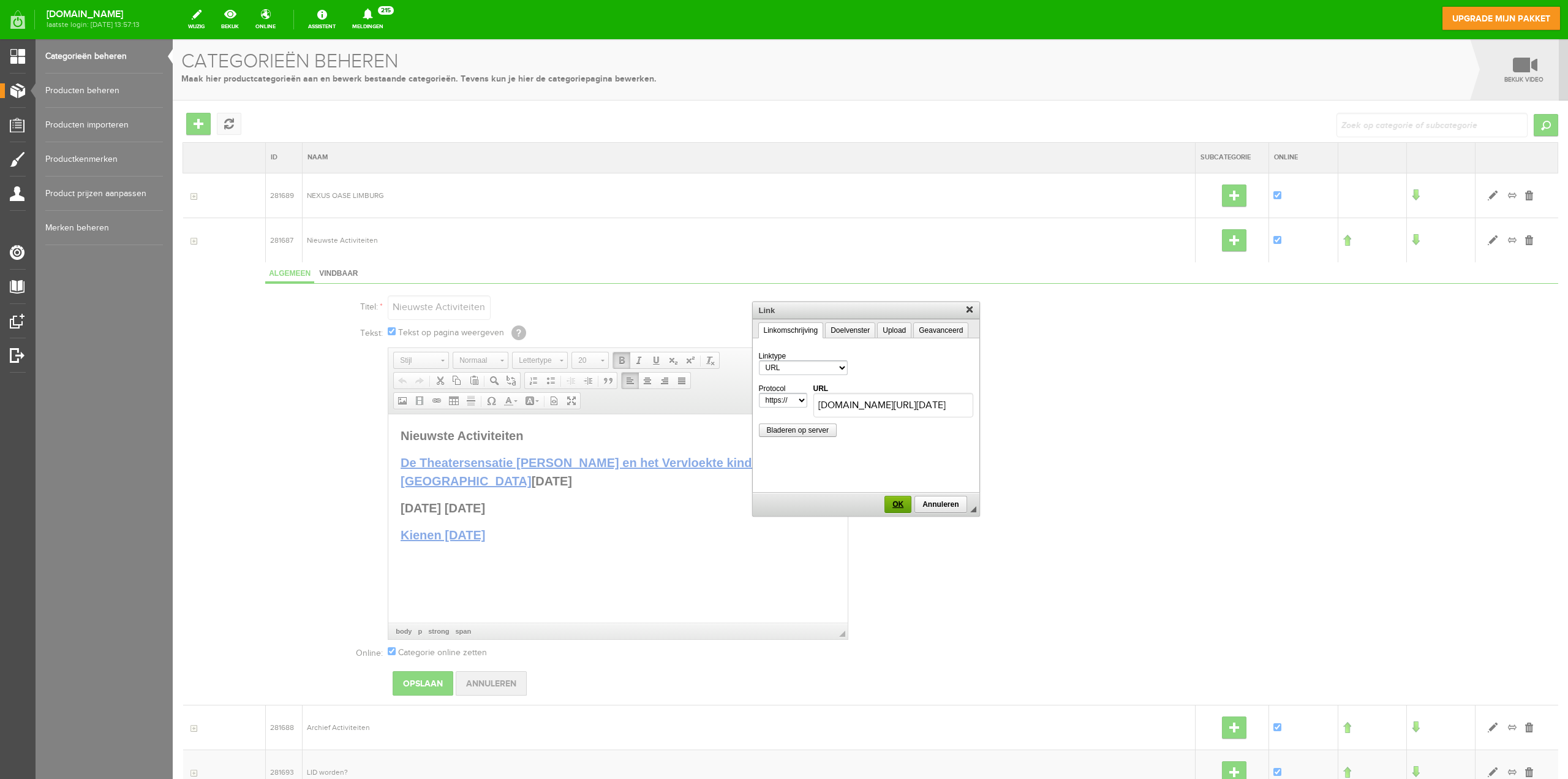
scroll to position [0, 0]
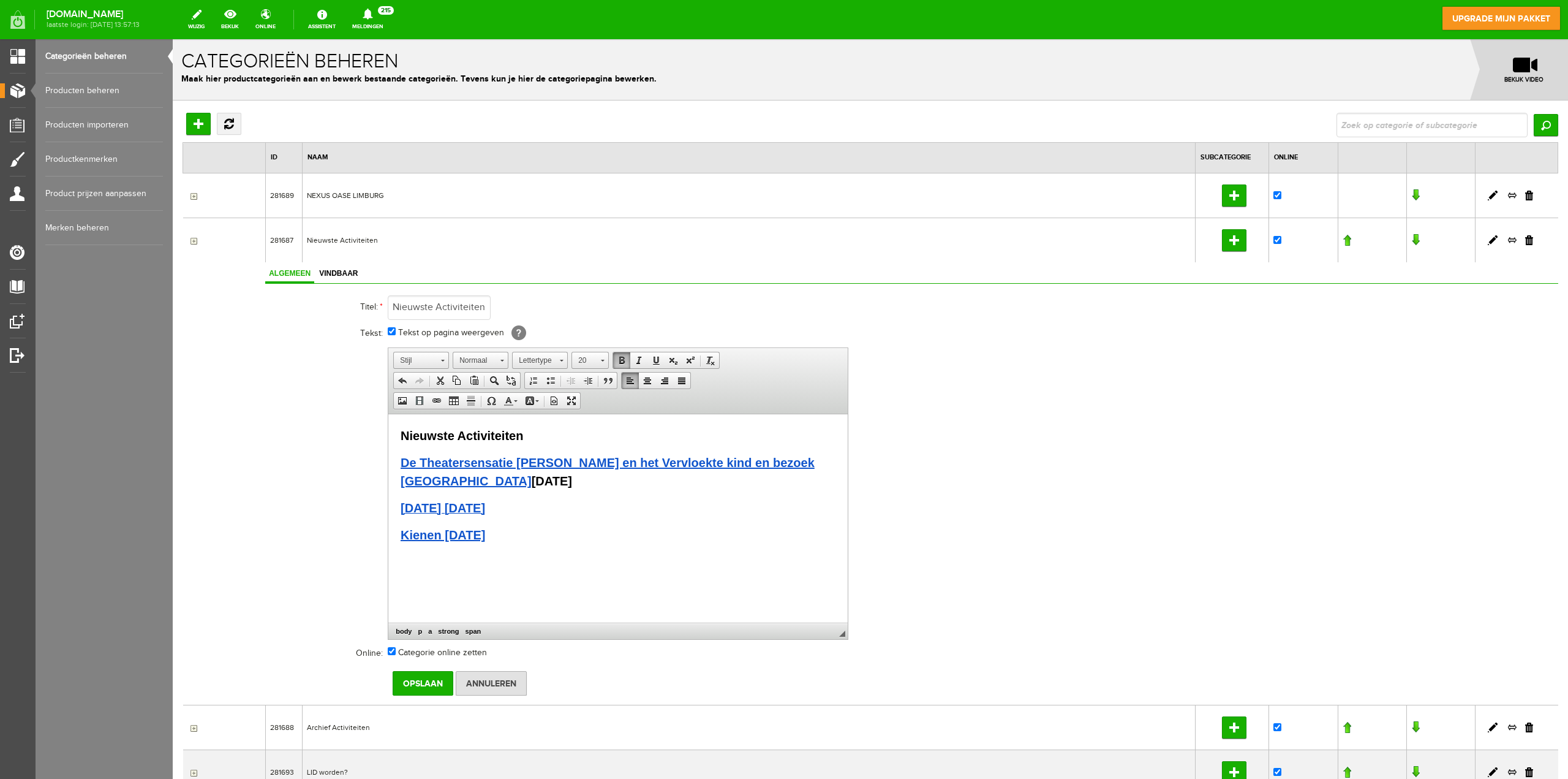
click at [664, 507] on p "[DATE] [DATE]" at bounding box center [617, 507] width 434 height 18
click at [533, 537] on p "Kienen [DATE]" at bounding box center [617, 534] width 434 height 18
drag, startPoint x: 499, startPoint y: 563, endPoint x: 403, endPoint y: 562, distance: 96.0
click at [403, 562] on p "​Buuttegala 2026" at bounding box center [617, 560] width 434 height 18
click at [436, 401] on span at bounding box center [436, 400] width 10 height 10
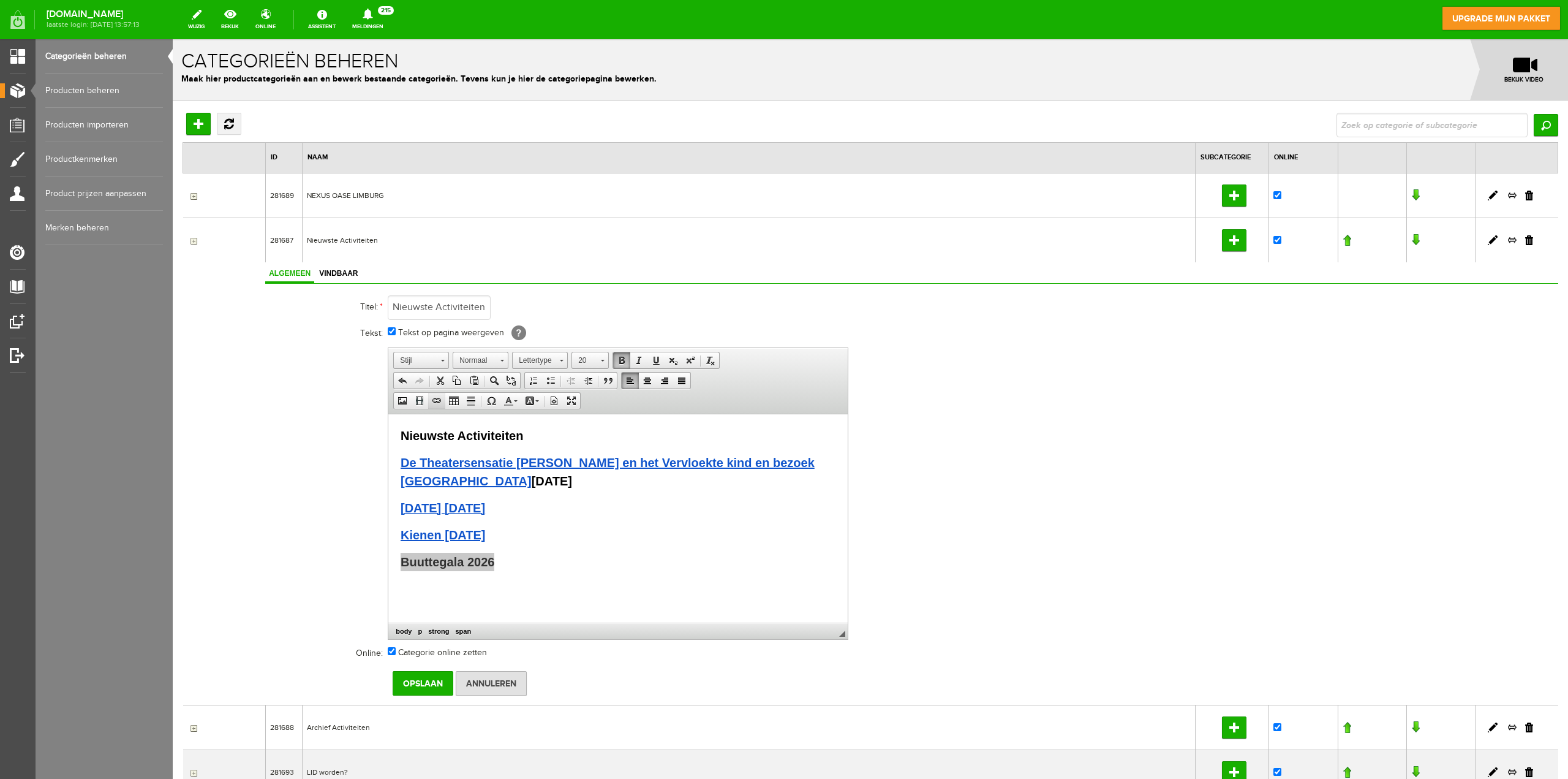
select select "http://"
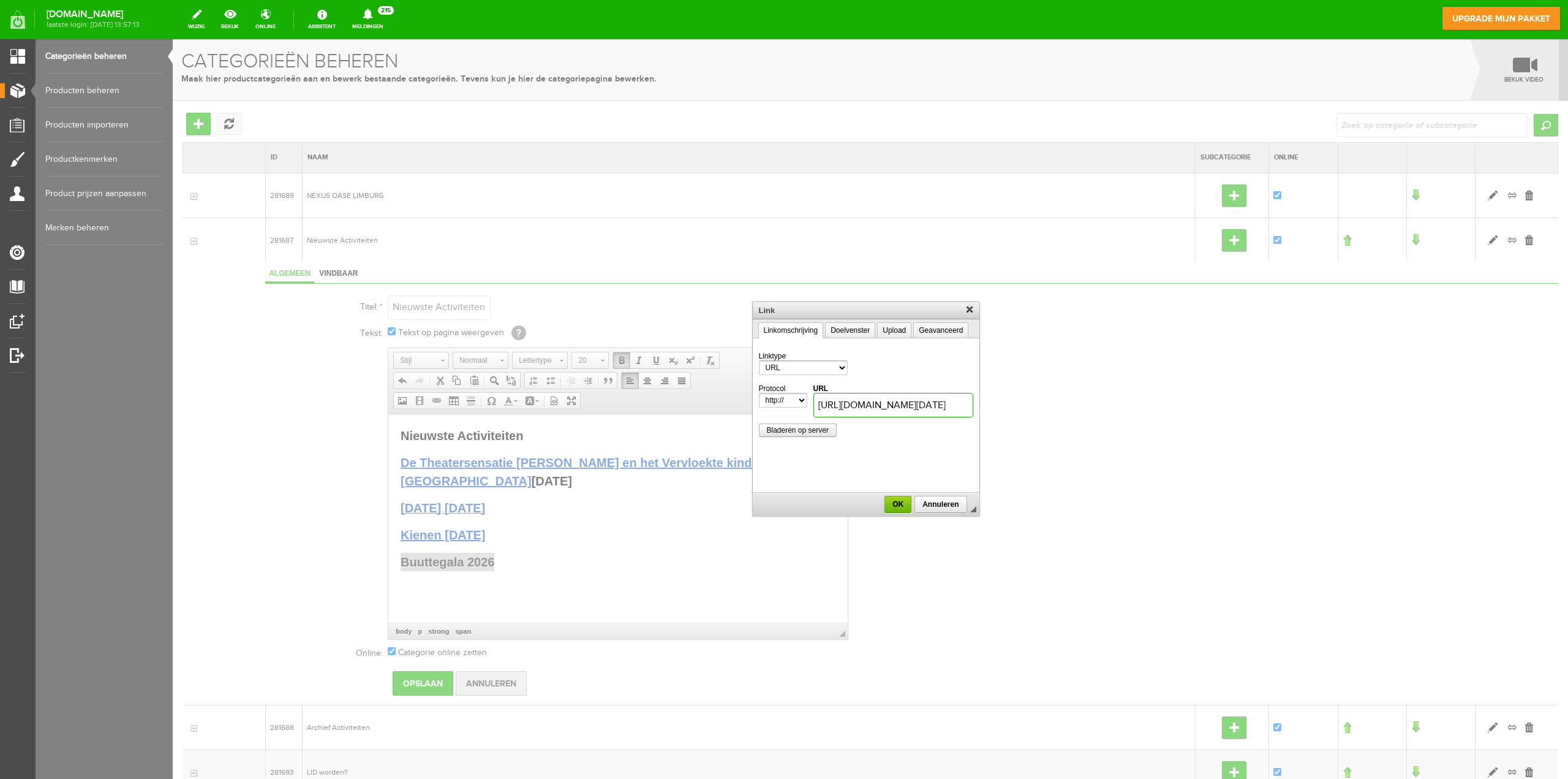
scroll to position [0, 134]
type input "[URL][DOMAIN_NAME][DATE]"
select select "https://"
type input "[DOMAIN_NAME][URL][DATE]"
click at [896, 501] on span "OK" at bounding box center [898, 504] width 24 height 9
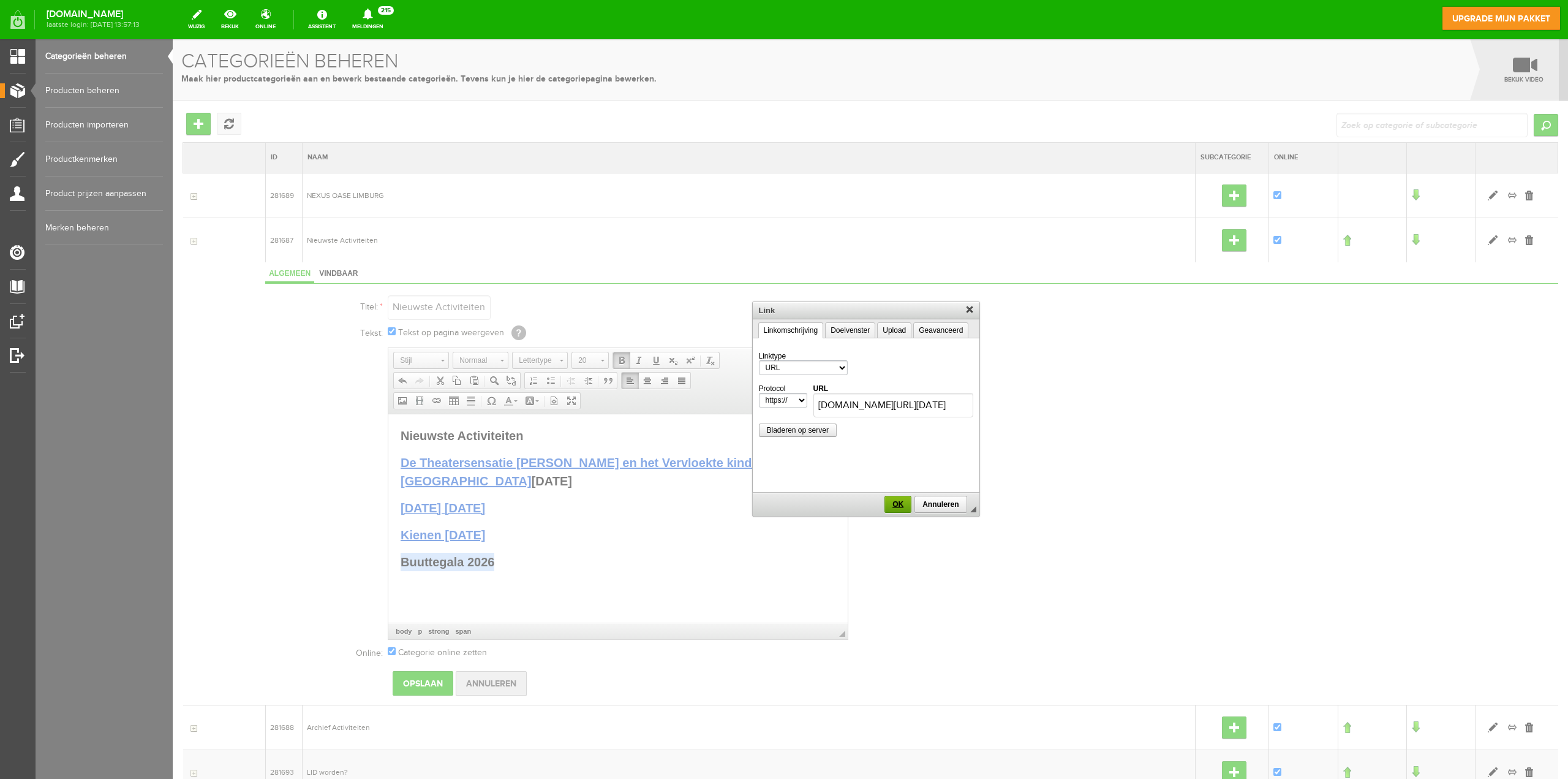
scroll to position [0, 0]
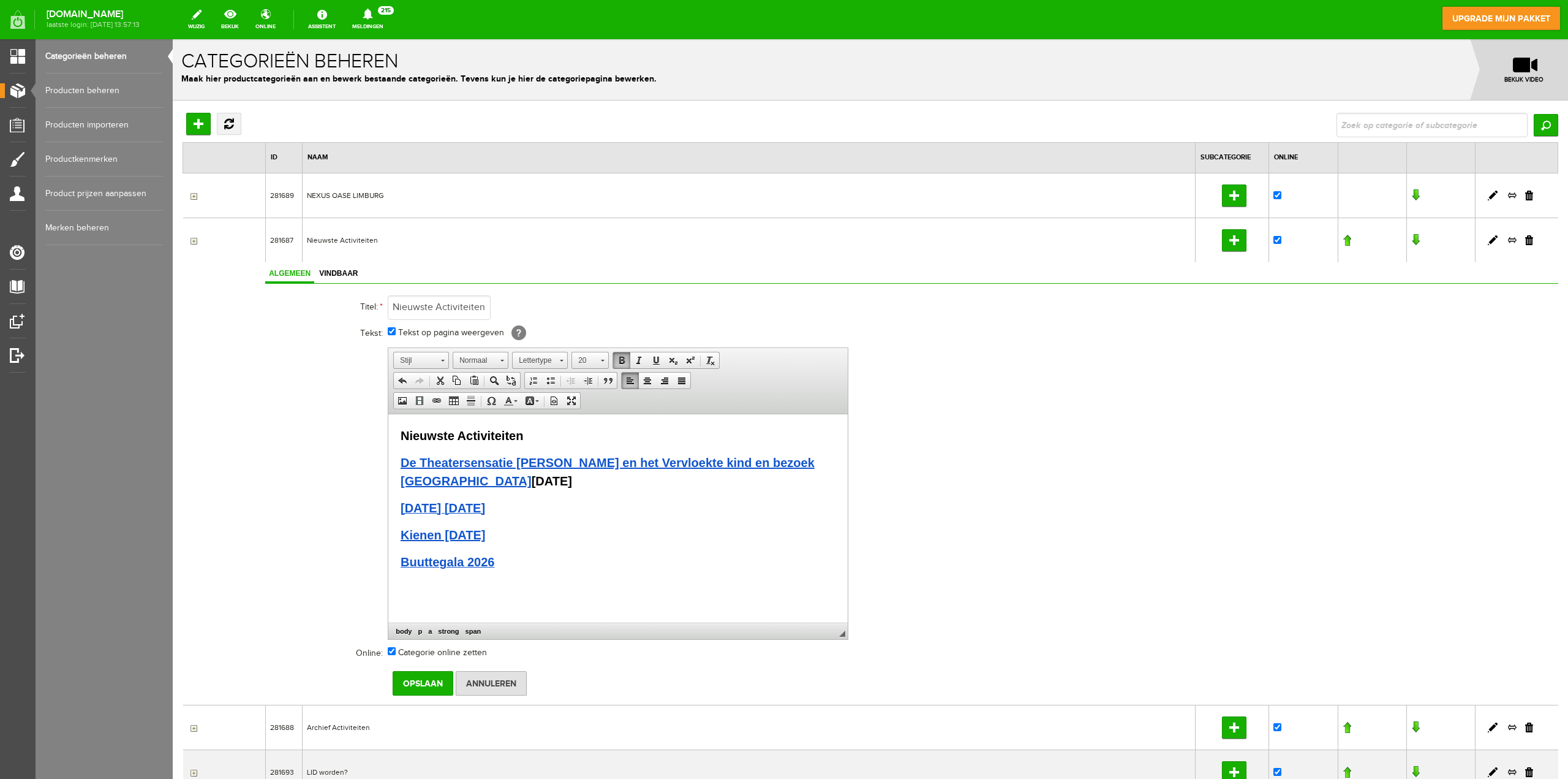
drag, startPoint x: 451, startPoint y: 460, endPoint x: 393, endPoint y: 460, distance: 58.0
click at [393, 460] on html "Nieuwste Activiteiten De Theatersensatie [PERSON_NAME] en het Vervloekte kind e…" at bounding box center [618, 498] width 460 height 169
click at [443, 466] on span "Knippen" at bounding box center [461, 468] width 65 height 16
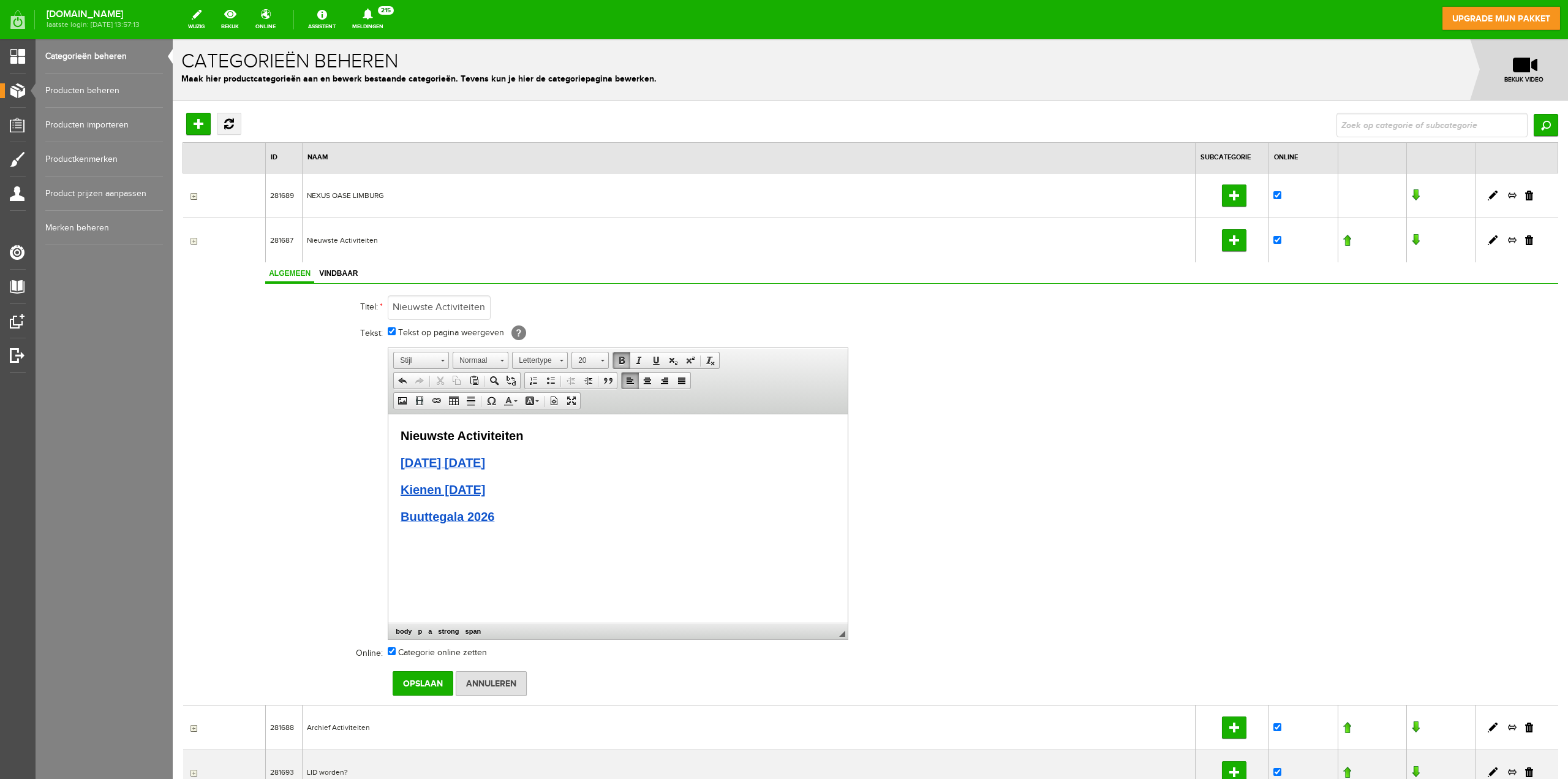
click at [513, 522] on p "Buuttegala 2026" at bounding box center [617, 515] width 434 height 18
click at [471, 547] on span "Plakken" at bounding box center [490, 552] width 65 height 16
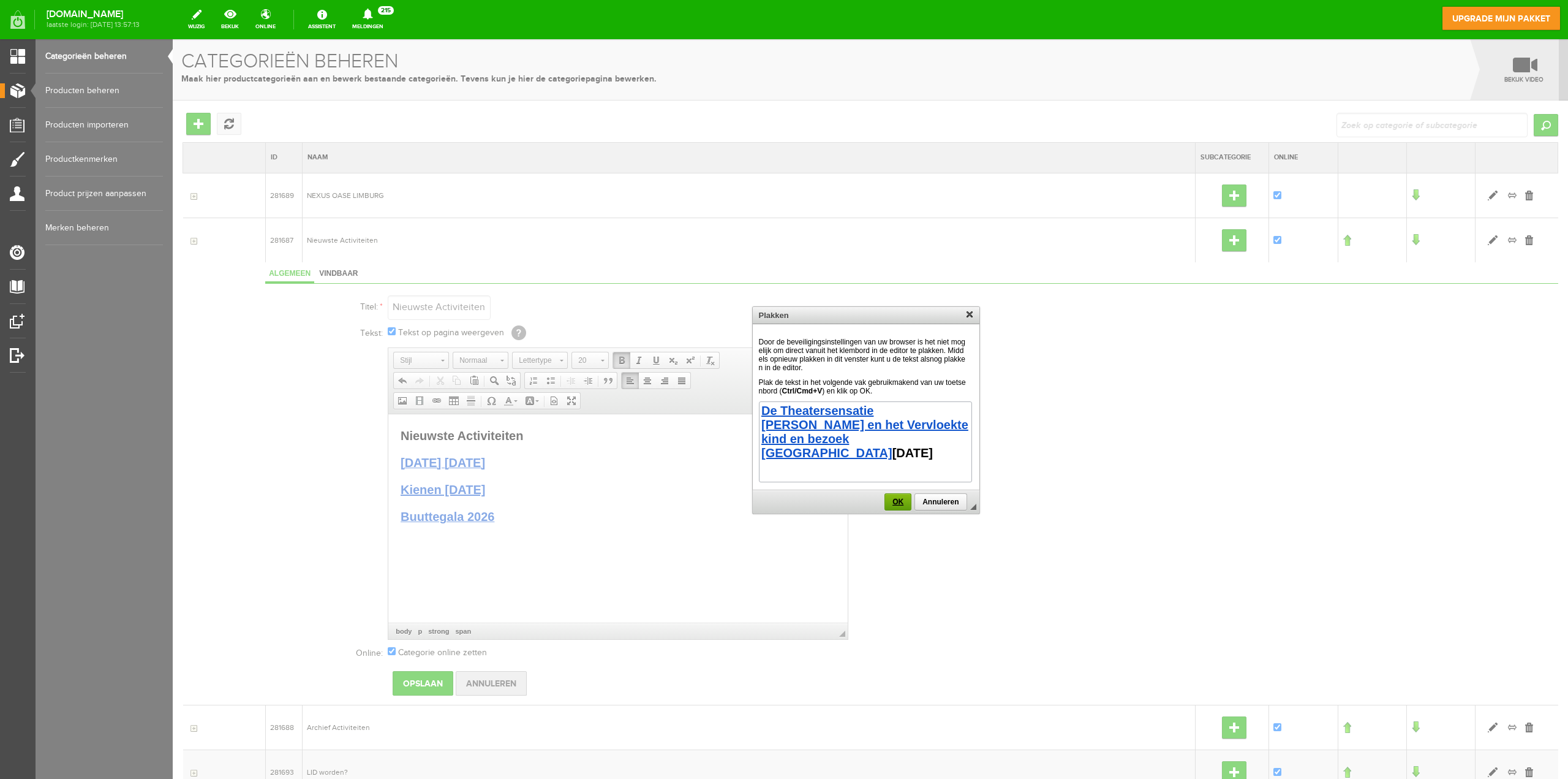
click at [897, 500] on span "OK" at bounding box center [898, 502] width 26 height 9
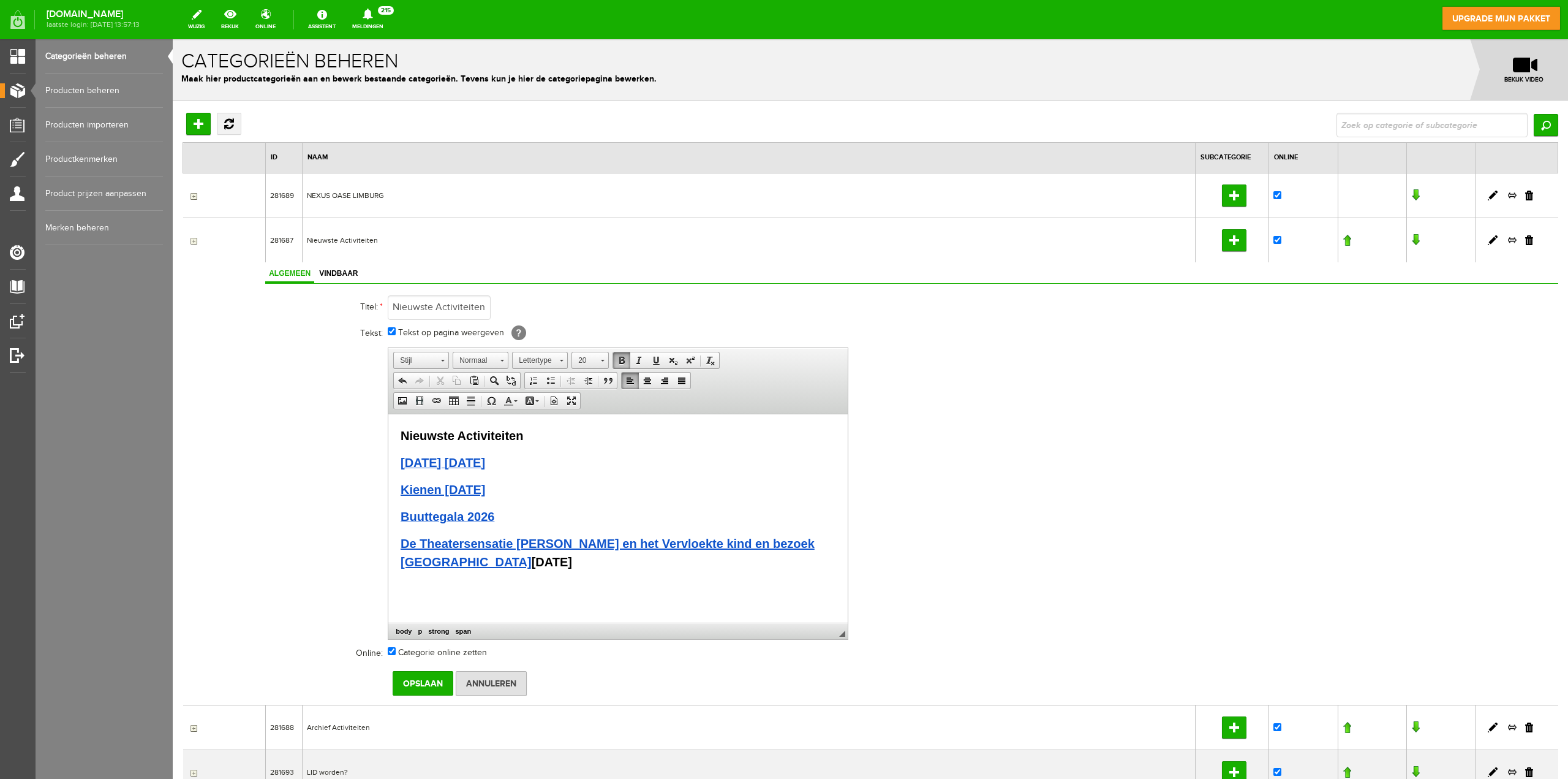
click at [539, 515] on p "Buuttegala 2026" at bounding box center [617, 515] width 434 height 18
click at [454, 518] on span "Buuttegala 2026" at bounding box center [448, 516] width 94 height 14
drag, startPoint x: 497, startPoint y: 516, endPoint x: 402, endPoint y: 519, distance: 95.0
click at [402, 519] on p "Buuttegala 2026" at bounding box center [617, 515] width 434 height 18
click at [432, 399] on span at bounding box center [436, 400] width 10 height 10
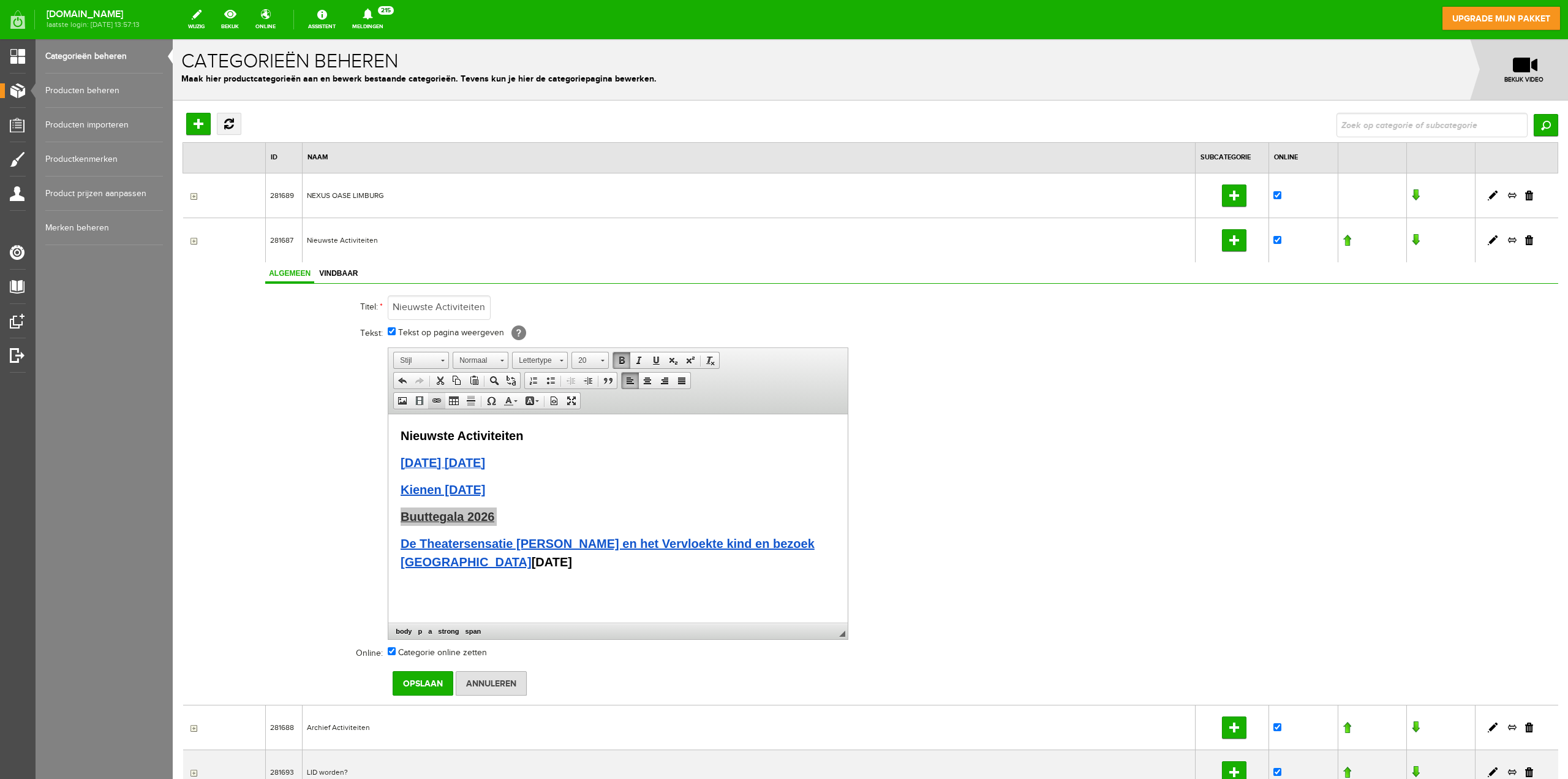
select select "http://"
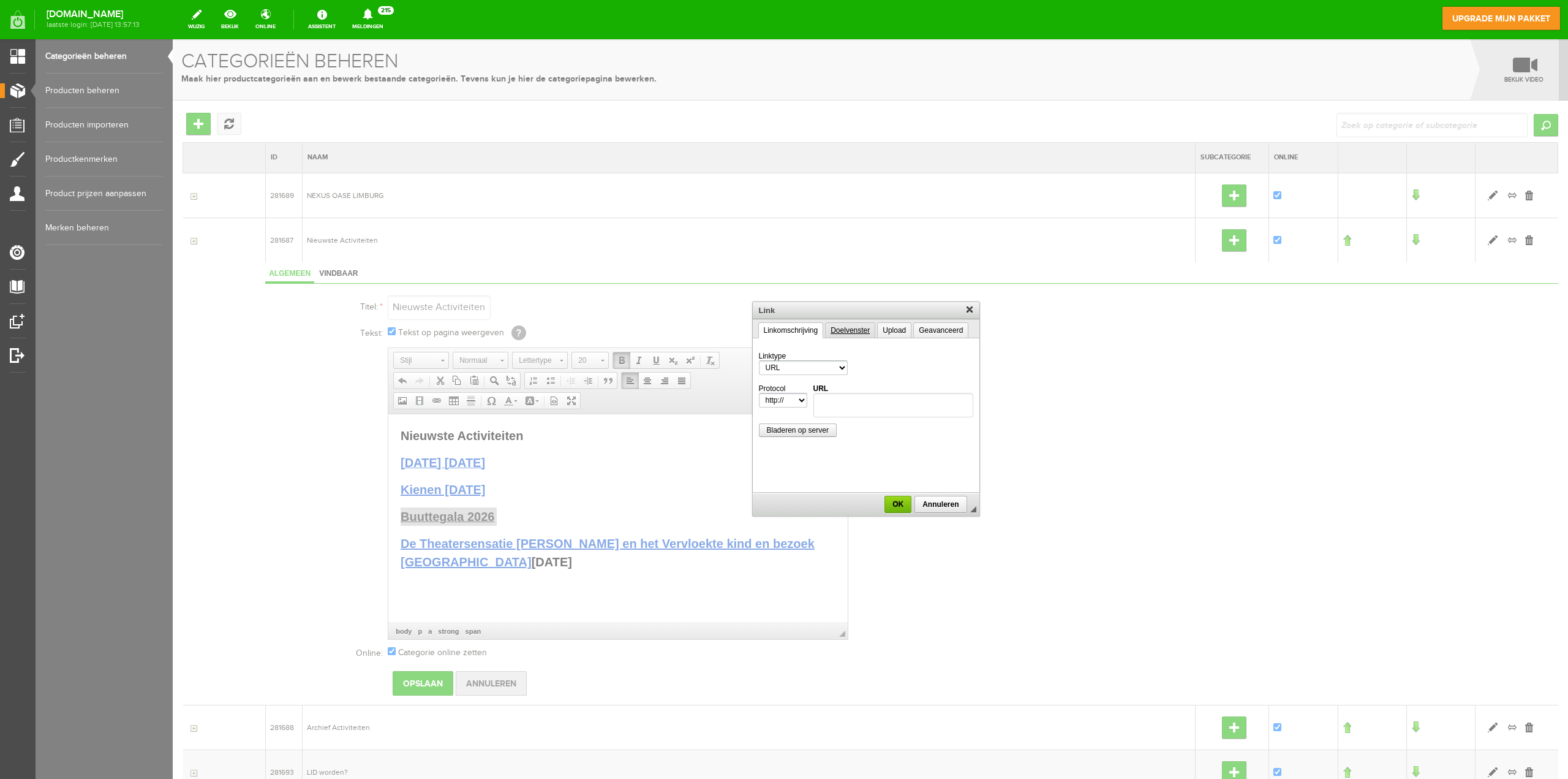
click at [853, 331] on link "Doelvenster" at bounding box center [850, 331] width 50 height 16
click at [894, 331] on link "Upload" at bounding box center [894, 331] width 35 height 16
click at [938, 329] on link "Geavanceerd" at bounding box center [941, 331] width 56 height 16
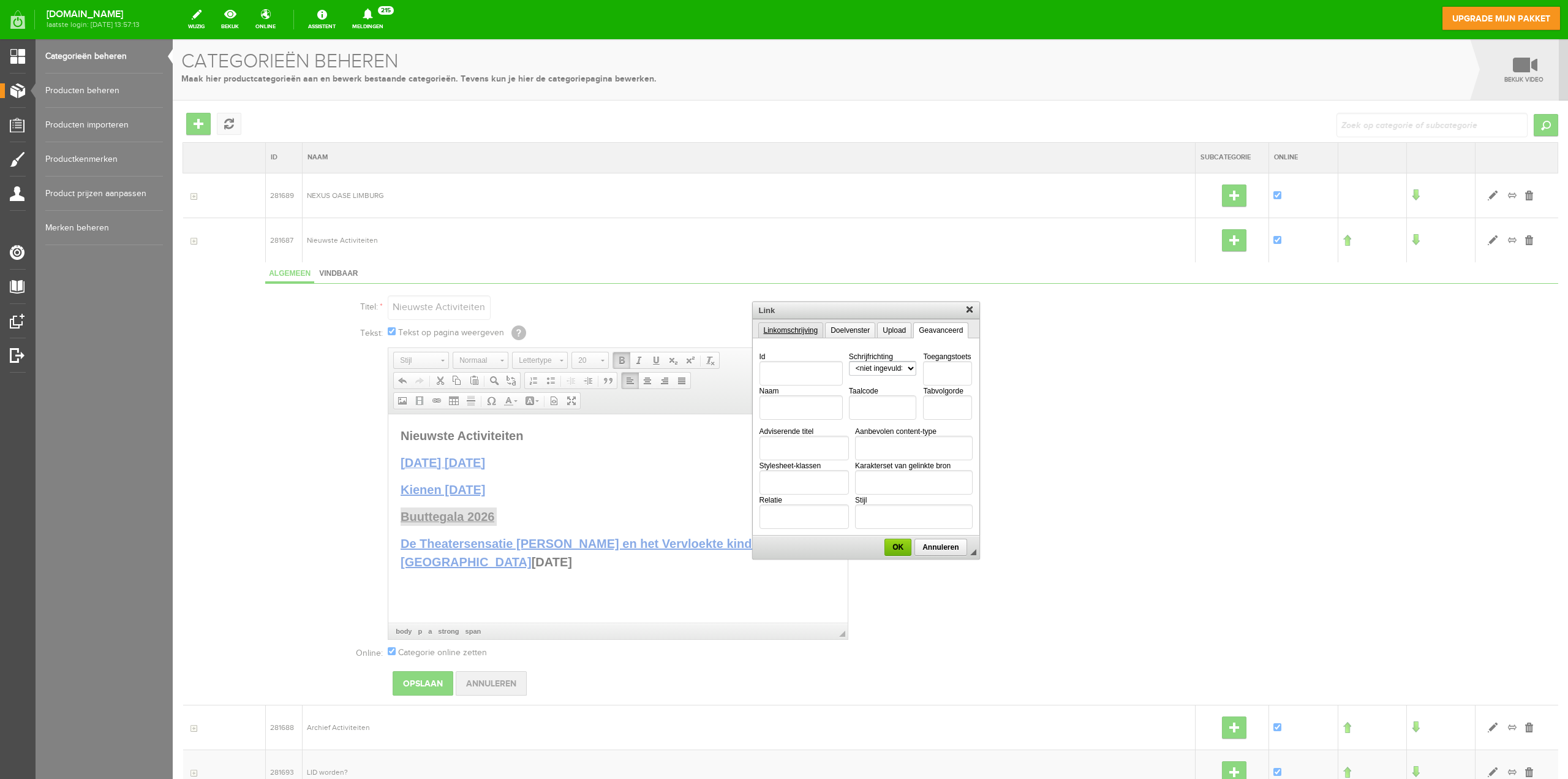
click at [793, 331] on link "Linkomschrijving" at bounding box center [791, 331] width 66 height 16
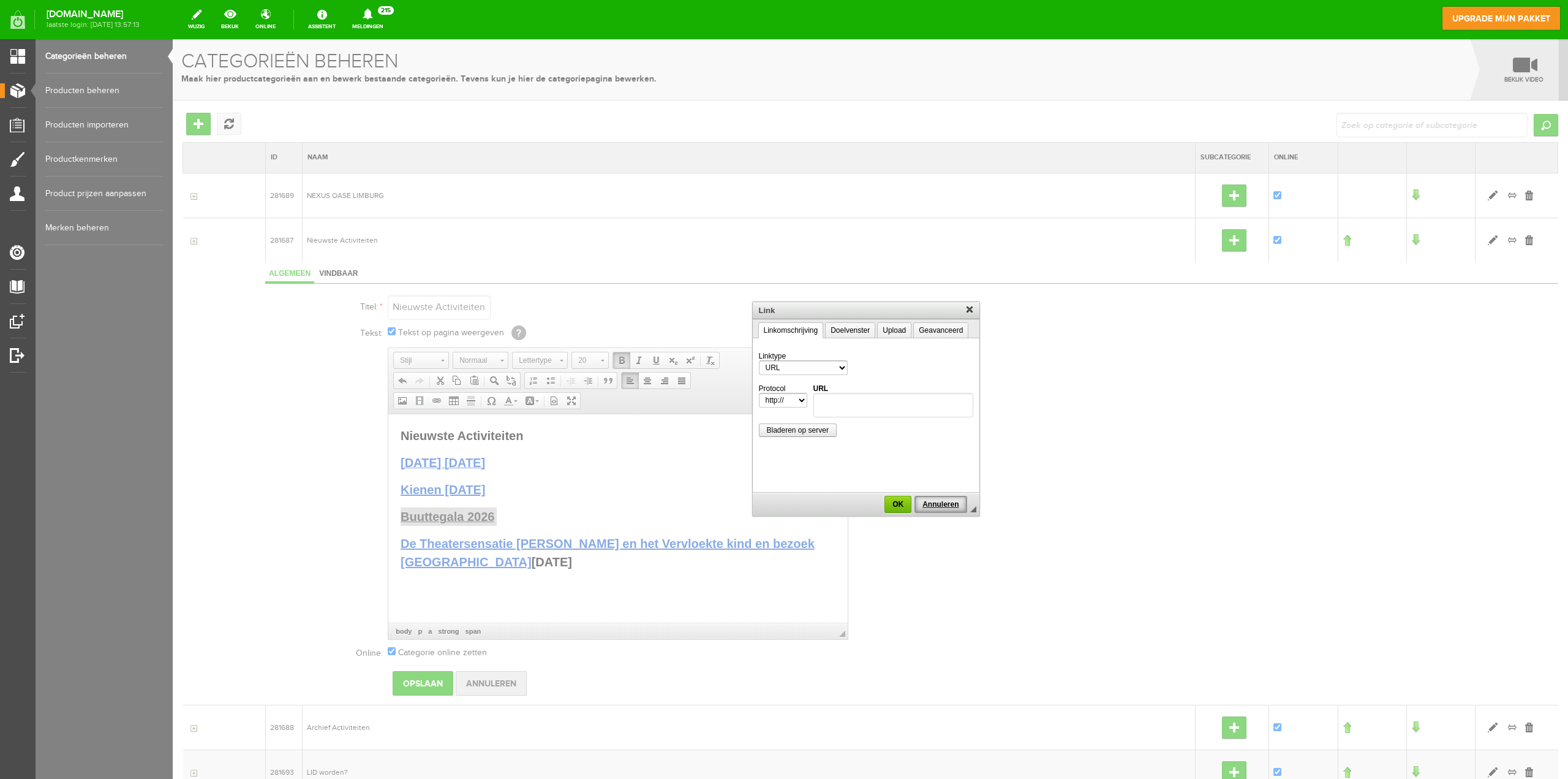
click at [946, 501] on span "Annuleren" at bounding box center [940, 504] width 49 height 9
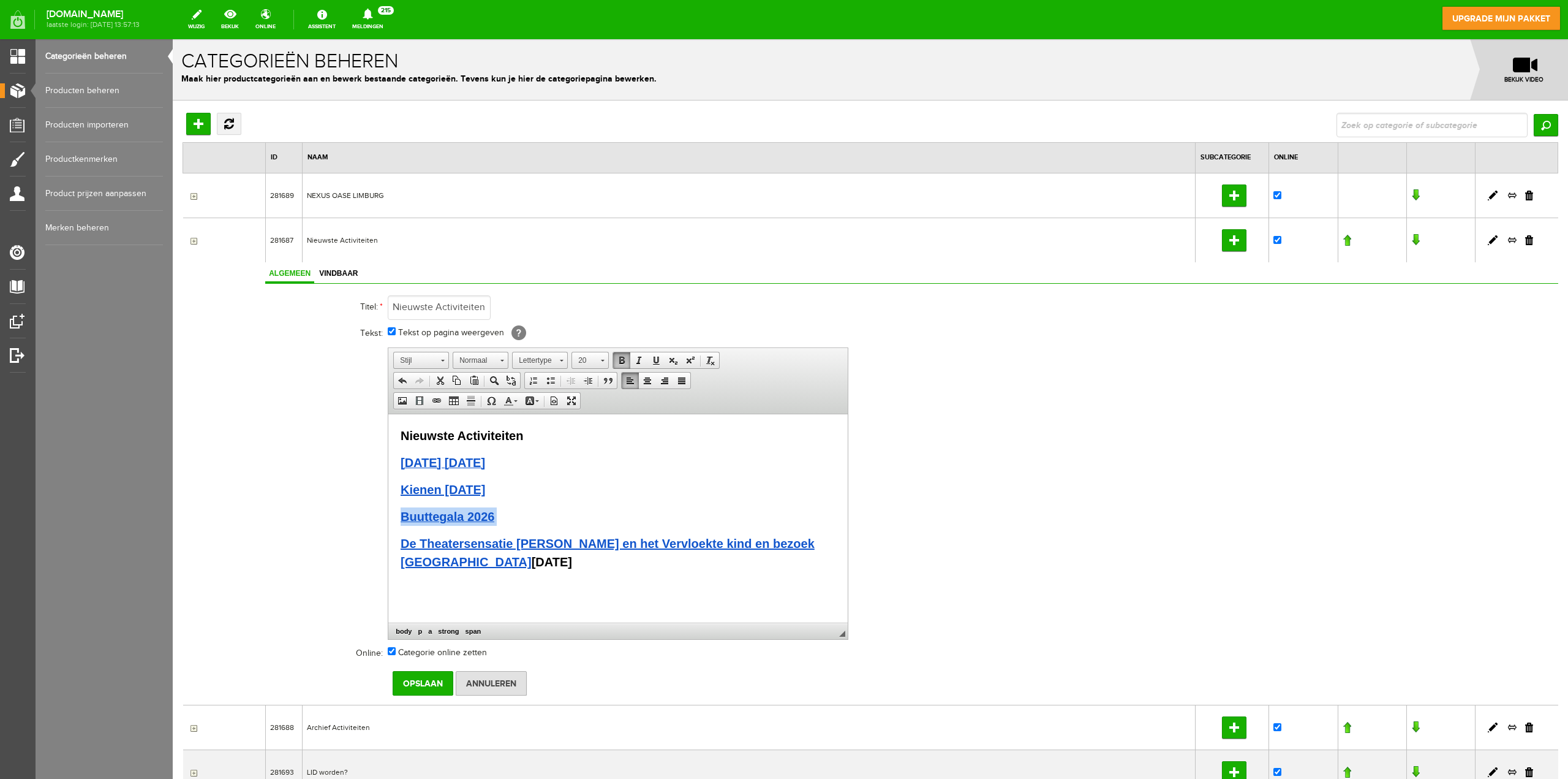
click at [492, 519] on span "Buuttegala 2026" at bounding box center [448, 516] width 94 height 14
drag, startPoint x: 492, startPoint y: 519, endPoint x: 403, endPoint y: 516, distance: 89.1
click at [403, 516] on span "Buuttegala 2026" at bounding box center [448, 516] width 94 height 14
drag, startPoint x: 404, startPoint y: 517, endPoint x: 620, endPoint y: 892, distance: 432.8
click at [491, 514] on span "Buuttegala 2026" at bounding box center [448, 516] width 94 height 14
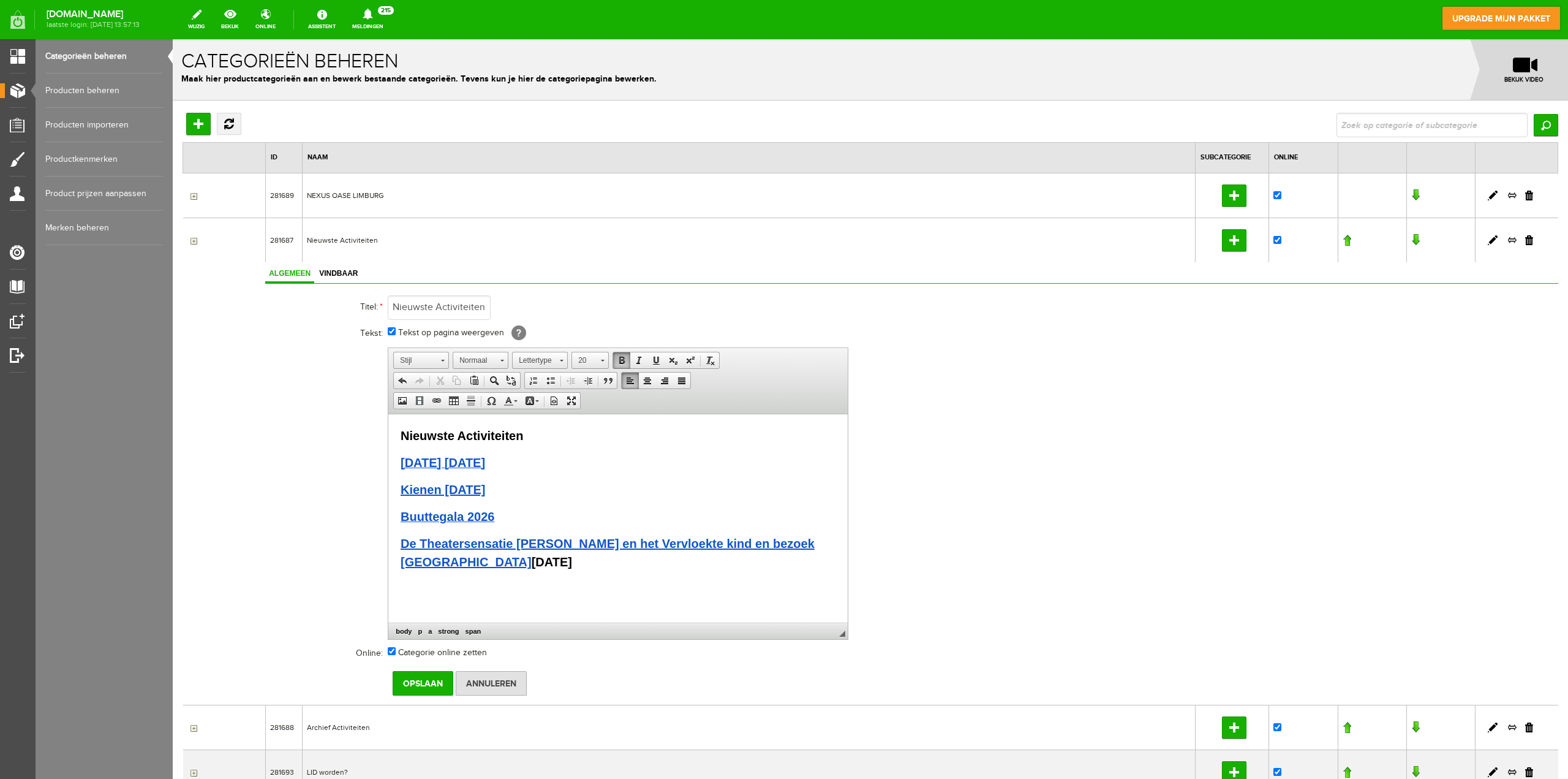
click at [470, 519] on span "Buuttegala 2026" at bounding box center [448, 516] width 94 height 14
click at [567, 494] on p "Kienen [DATE]" at bounding box center [617, 488] width 434 height 18
drag, startPoint x: 500, startPoint y: 564, endPoint x: 439, endPoint y: 565, distance: 61.0
click at [439, 565] on p "De Theatersensatie [PERSON_NAME] en het Vervloekte kind en bezoek [GEOGRAPHIC_D…" at bounding box center [617, 552] width 434 height 36
click at [478, 576] on span "Knippen" at bounding box center [500, 576] width 65 height 16
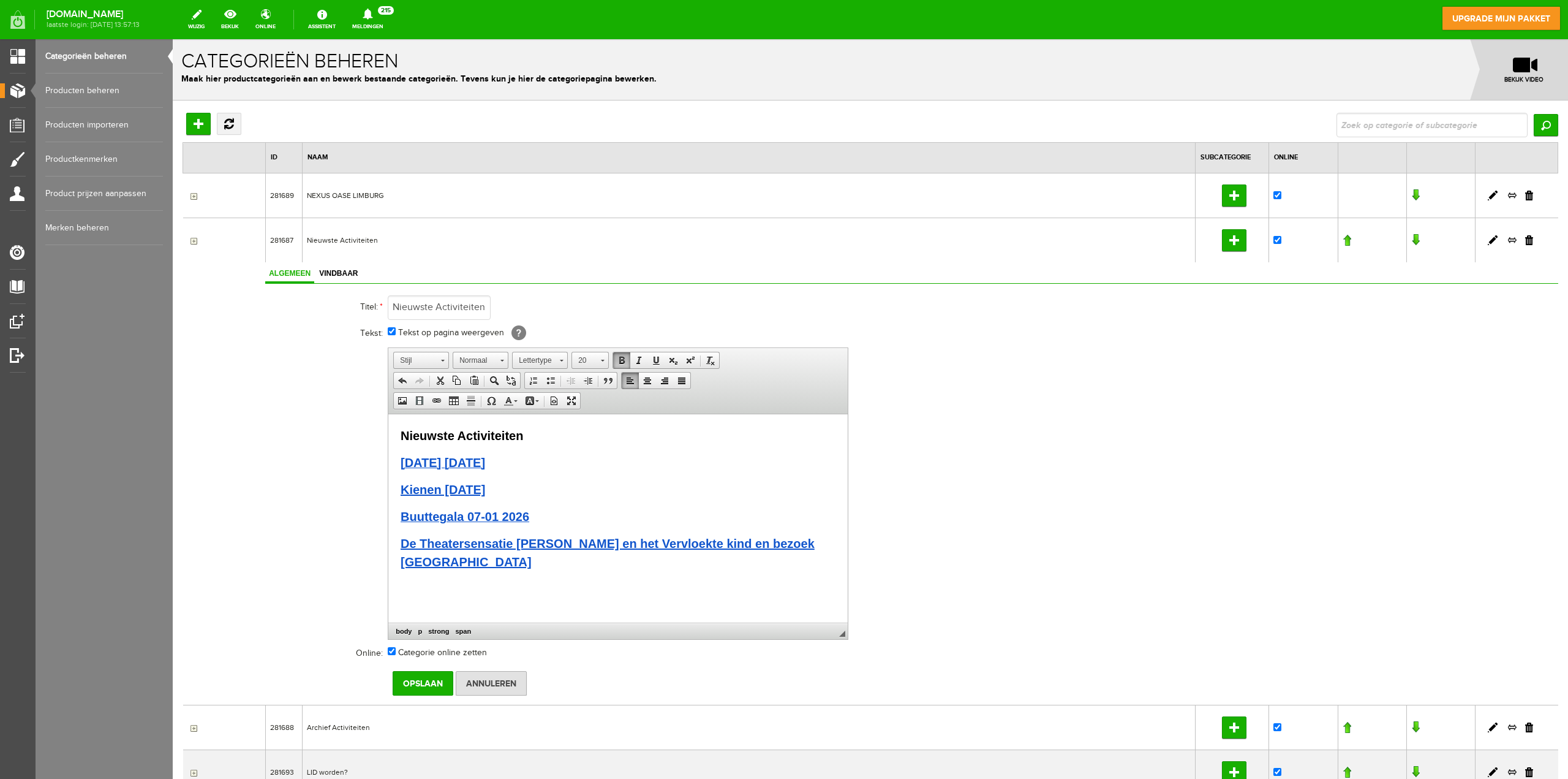
click at [425, 565] on link "De Theatersensatie [PERSON_NAME] en het Vervloekte kind en bezoek [GEOGRAPHIC_D…" at bounding box center [607, 552] width 414 height 32
click at [430, 563] on span "De Theatersensatie [PERSON_NAME] en het Vervloekte kind en bezoek [GEOGRAPHIC_D…" at bounding box center [607, 552] width 414 height 32
click at [421, 565] on link "De Theatersensatie [PERSON_NAME] en het Vervloekte kind en bezoek [GEOGRAPHIC_D…" at bounding box center [607, 552] width 414 height 32
click at [482, 574] on span "Plakken" at bounding box center [500, 572] width 65 height 16
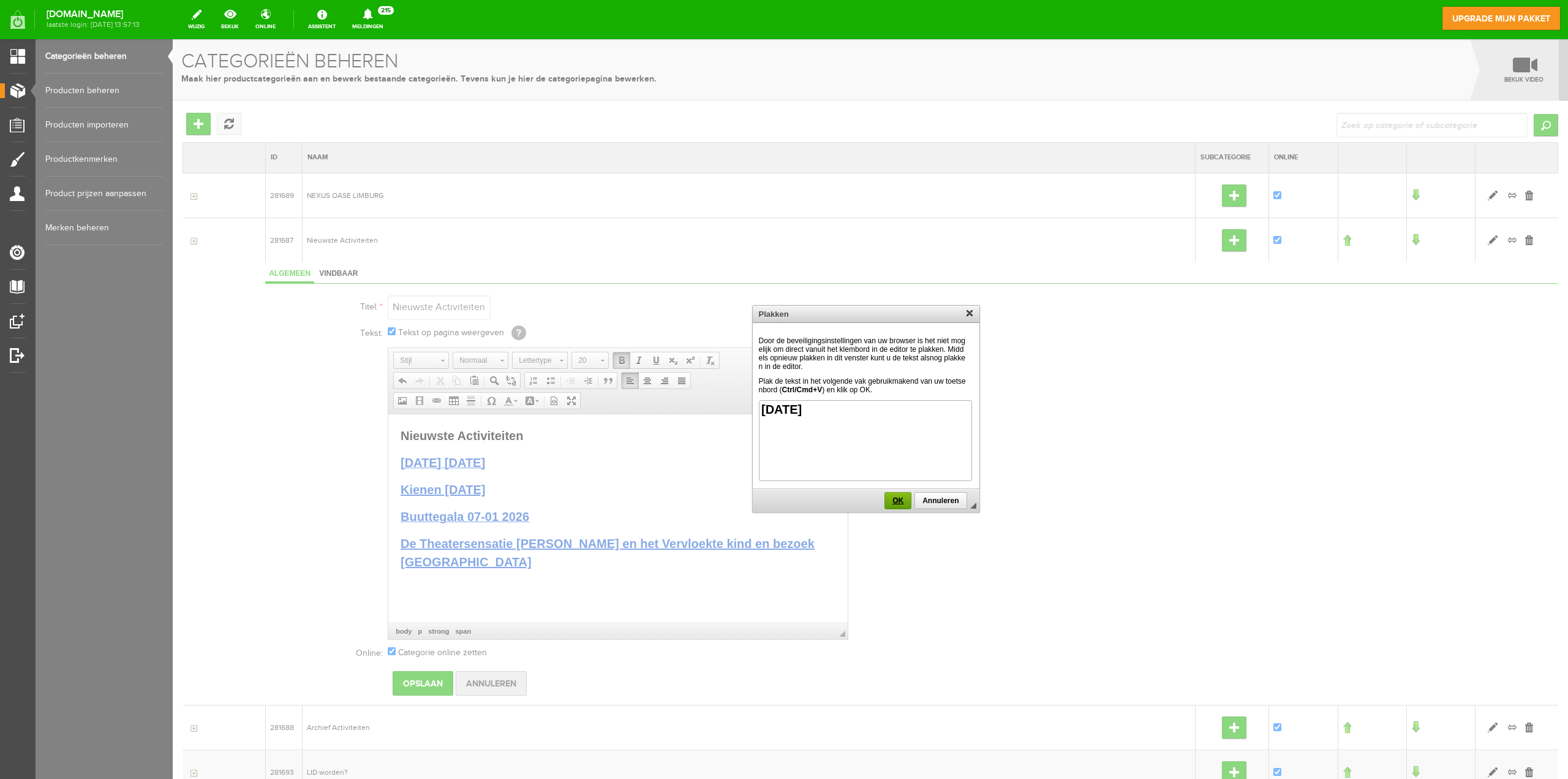
click at [898, 499] on span "OK" at bounding box center [898, 501] width 26 height 9
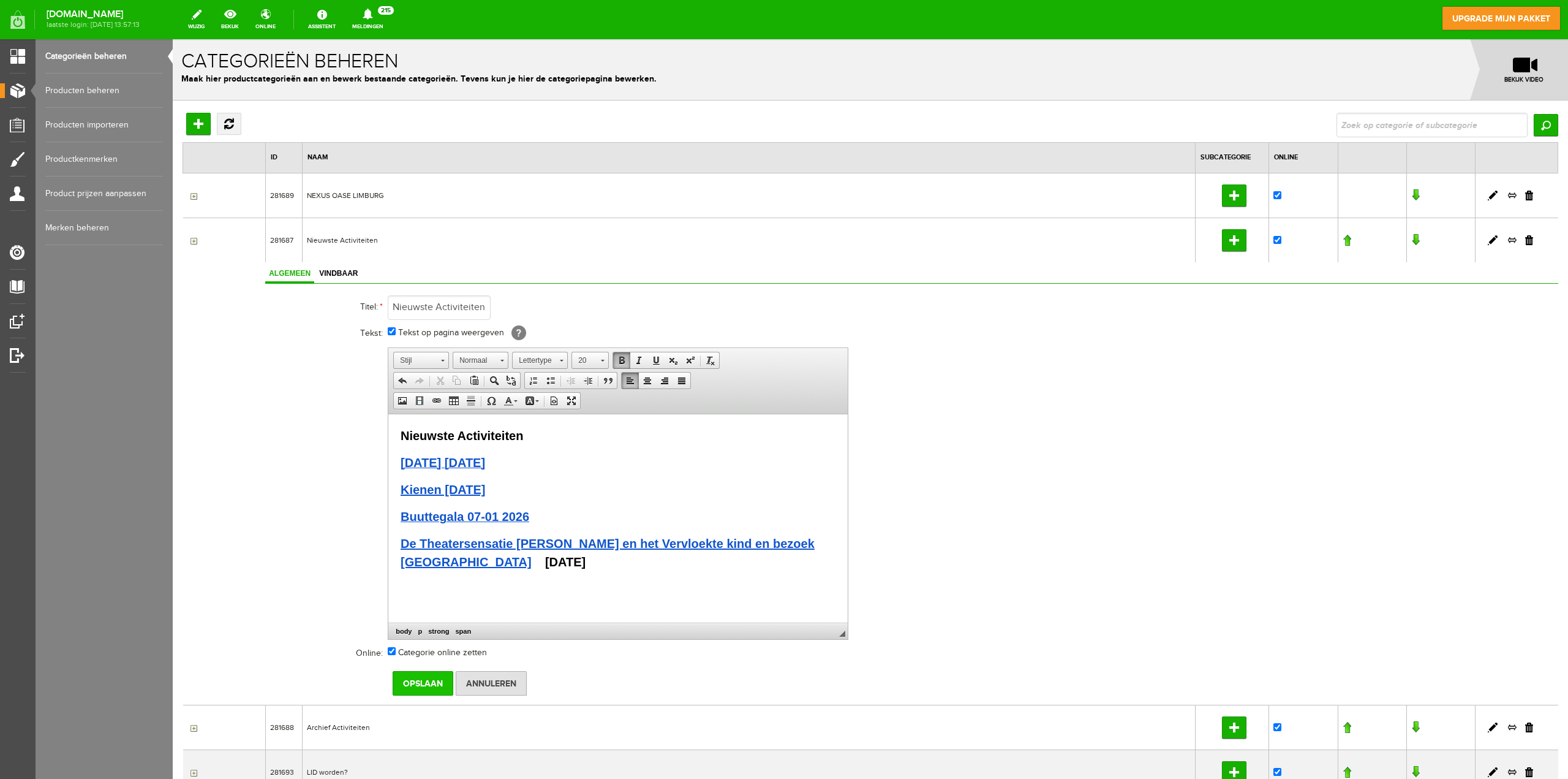
click at [428, 681] on input "Opslaan" at bounding box center [423, 683] width 61 height 24
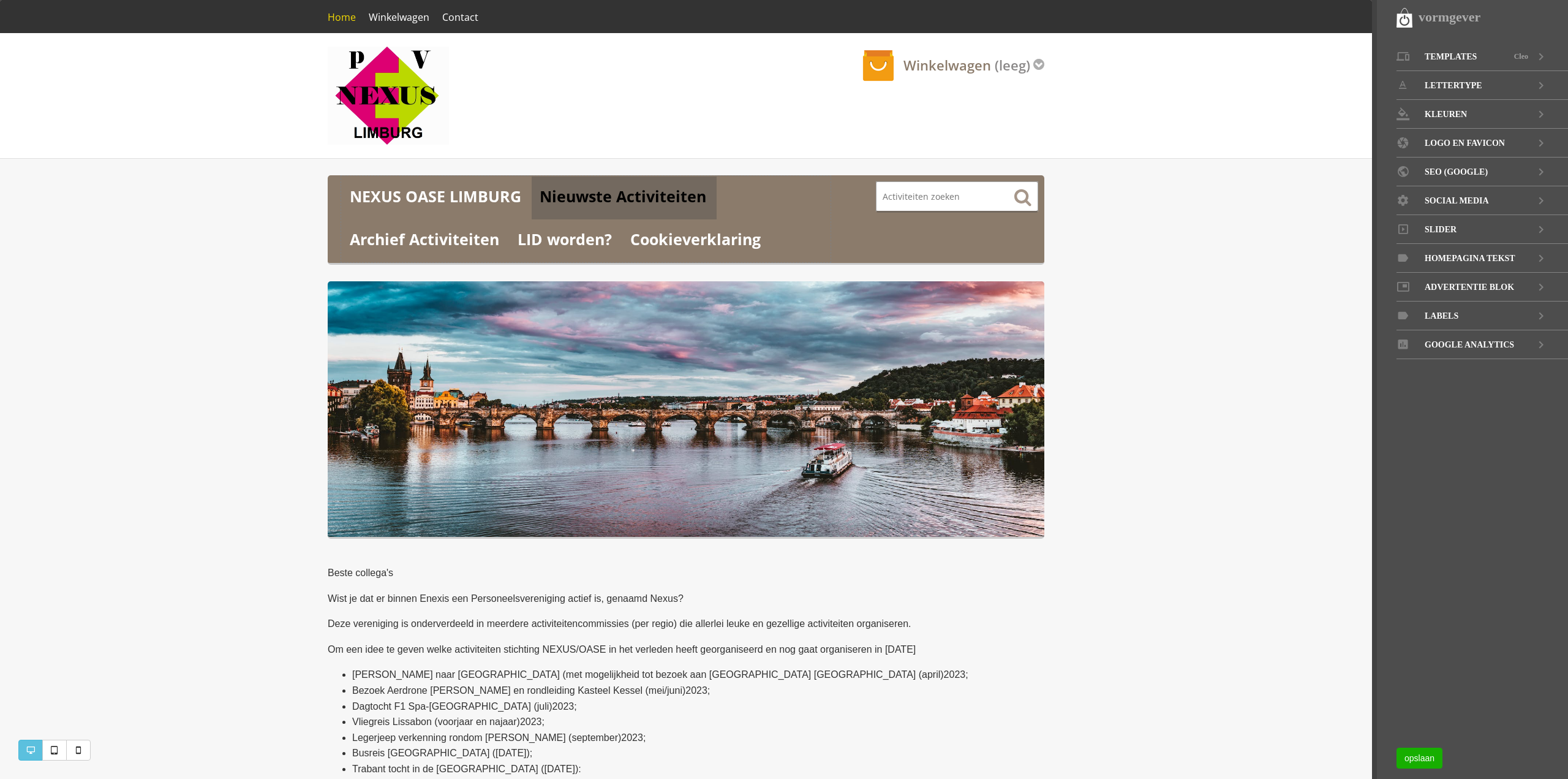
click at [609, 200] on link "Nieuwste Activiteiten" at bounding box center [624, 197] width 185 height 43
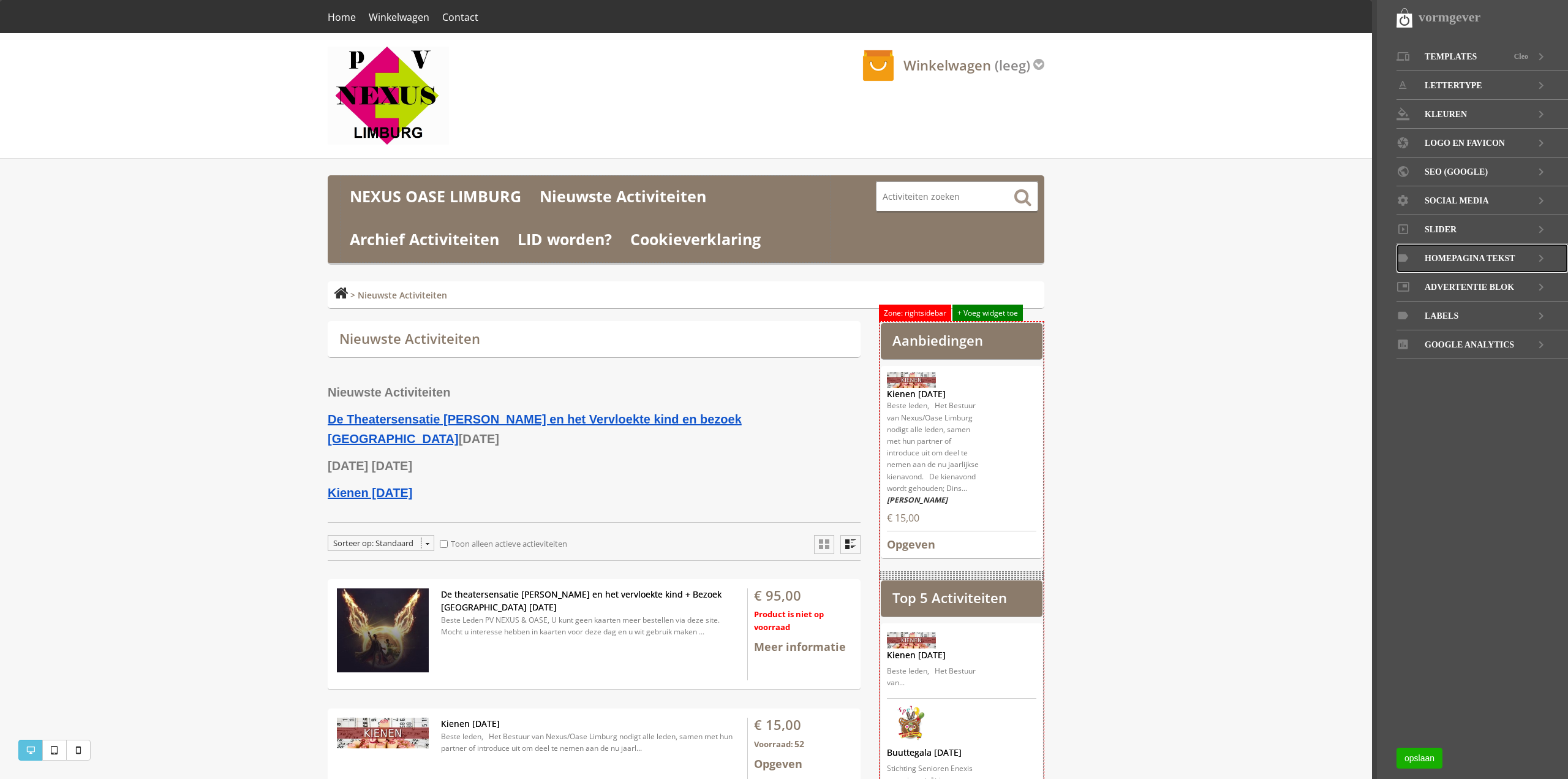
click at [1539, 256] on icon at bounding box center [1541, 258] width 15 height 29
click at [1543, 126] on link at bounding box center [1545, 127] width 9 height 9
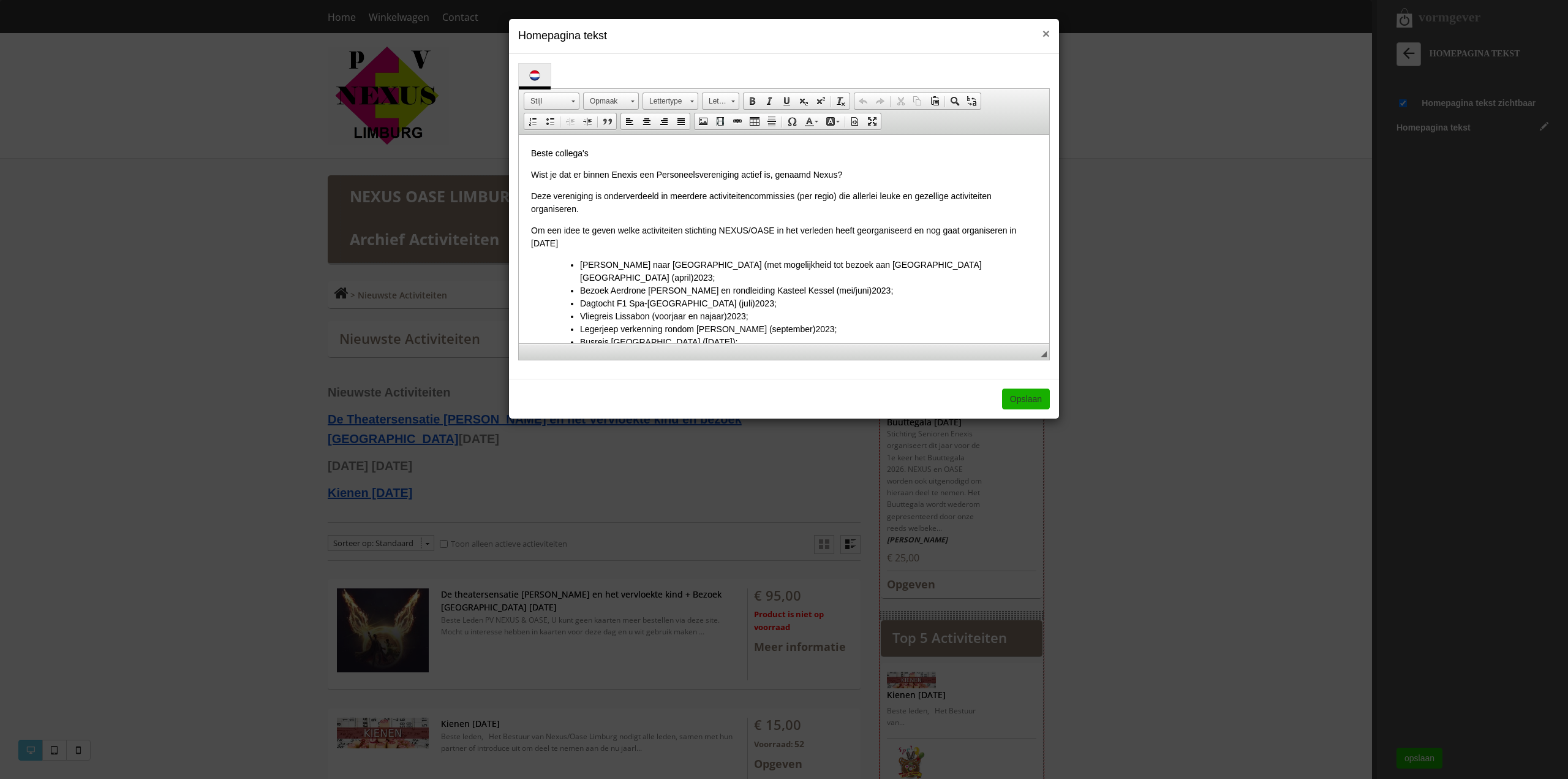
click at [1043, 32] on span "×" at bounding box center [1046, 33] width 7 height 14
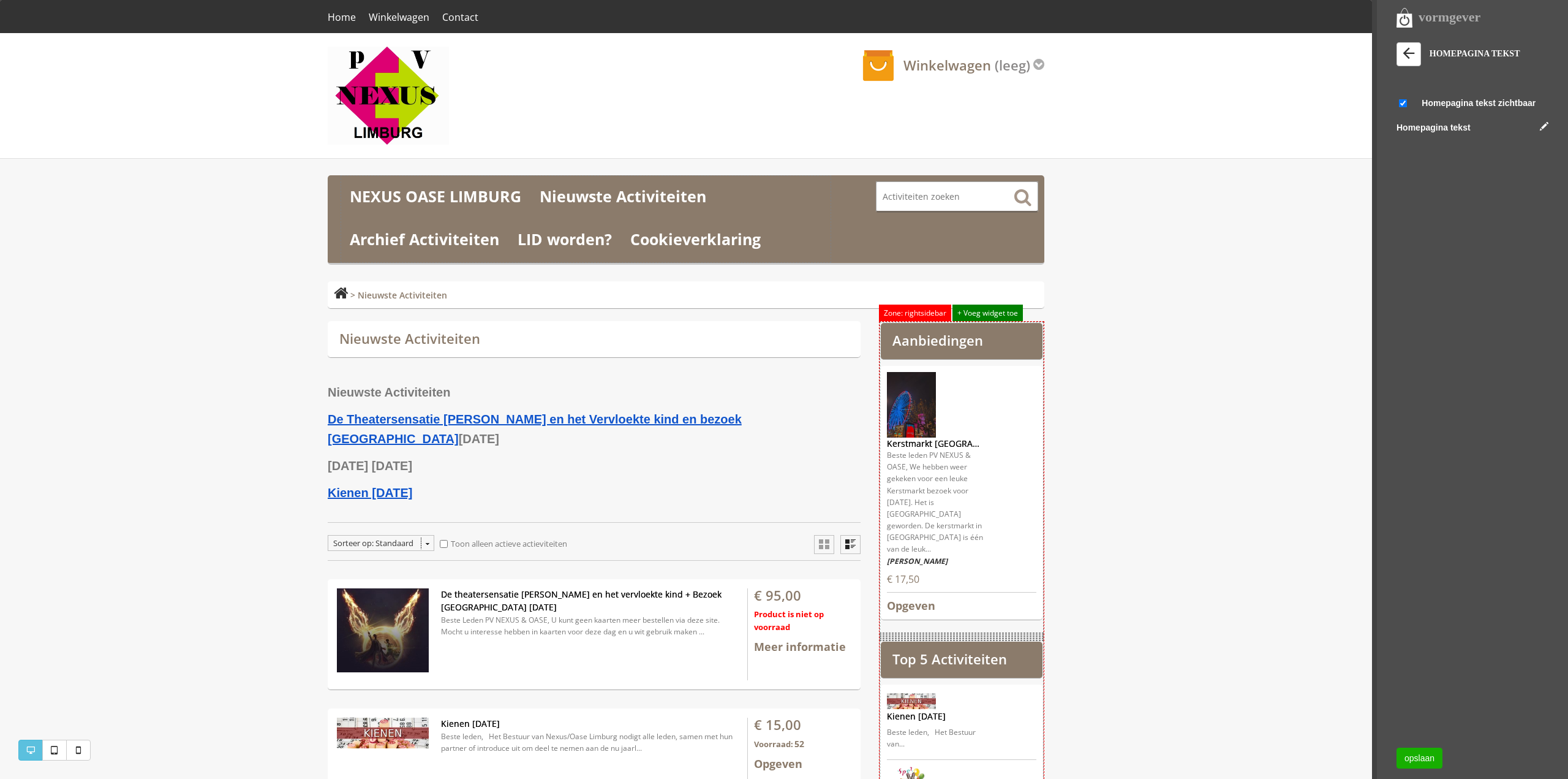
click at [1413, 51] on icon at bounding box center [1409, 54] width 17 height 17
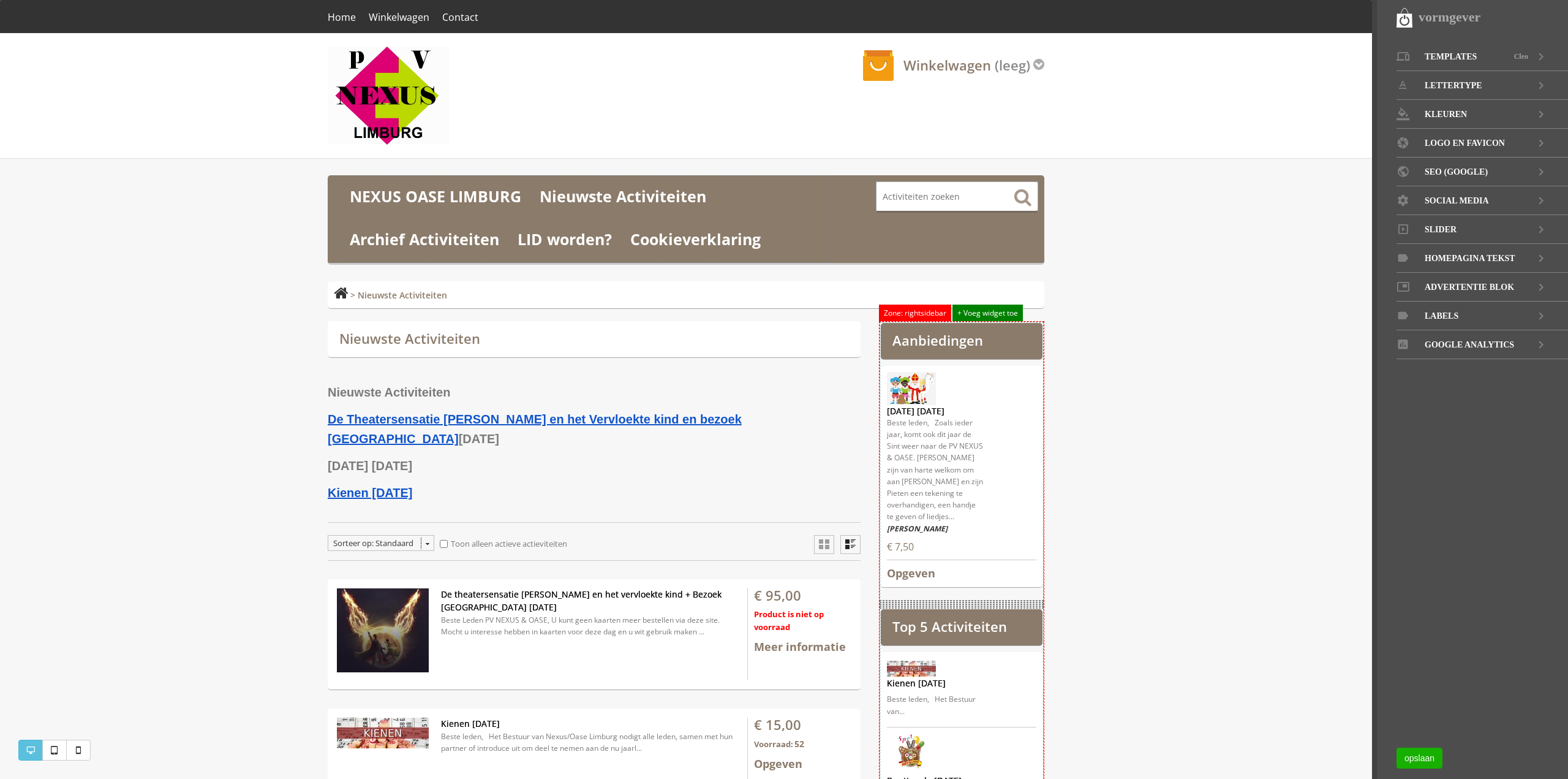
click at [480, 456] on p "[DATE] [DATE]" at bounding box center [594, 466] width 533 height 20
click at [412, 459] on span "[DATE] [DATE]" at bounding box center [369, 466] width 84 height 14
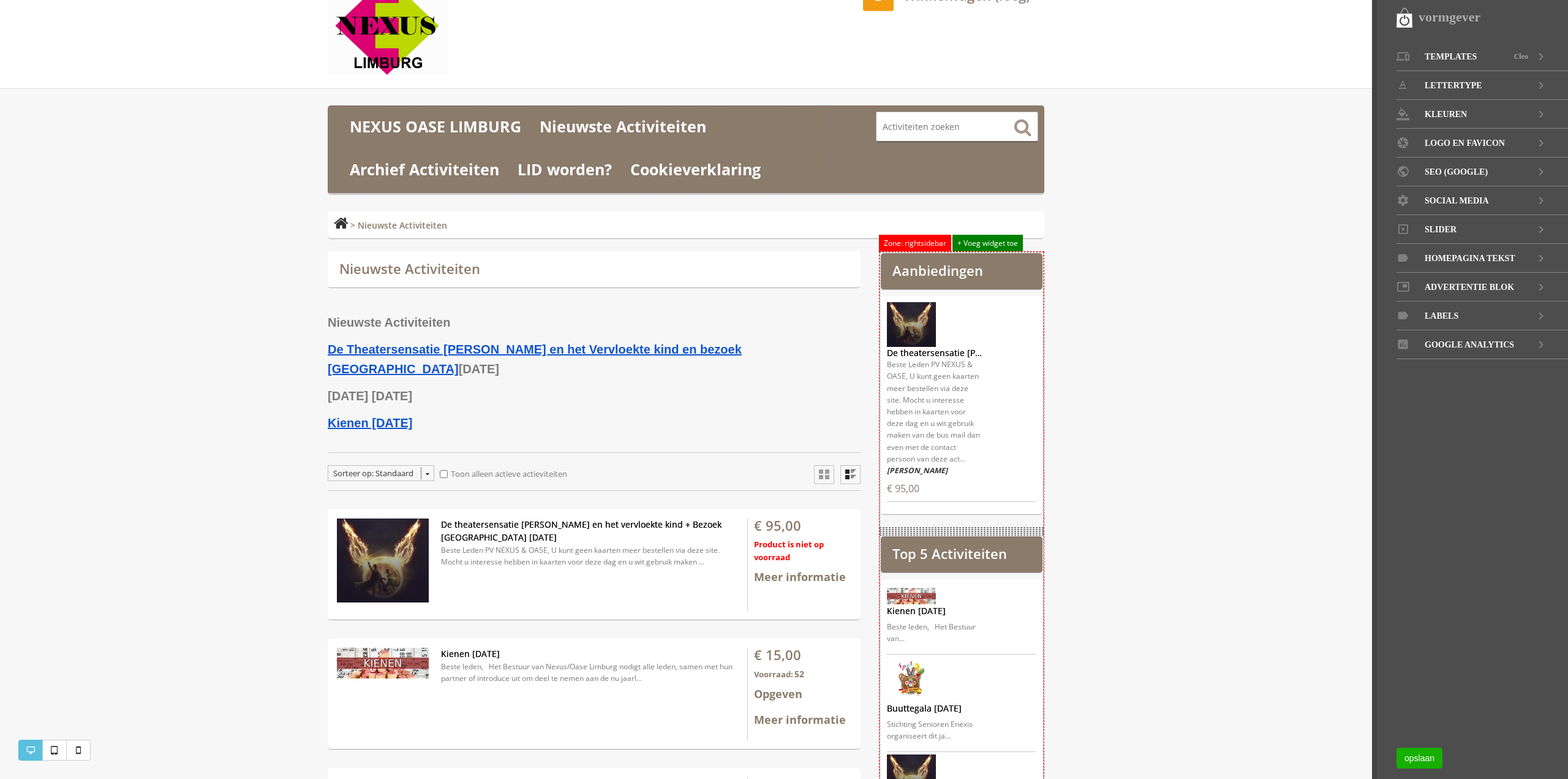
scroll to position [62, 0]
